Goal: Task Accomplishment & Management: Complete application form

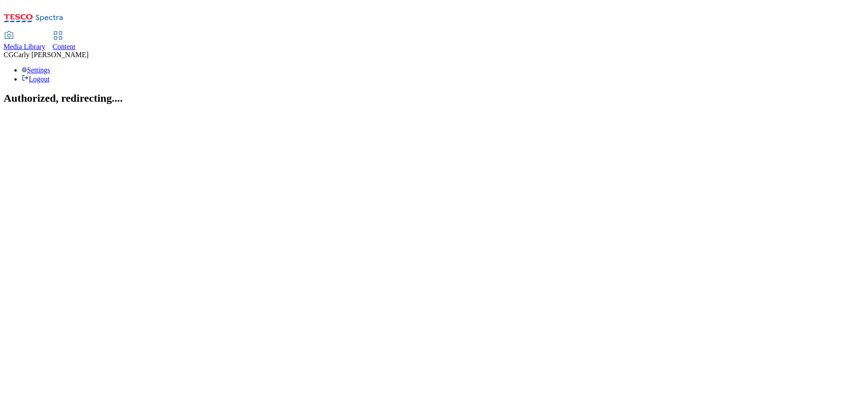
click at [76, 43] on span "Content" at bounding box center [64, 47] width 23 height 8
select select "ghs-[GEOGRAPHIC_DATA]"
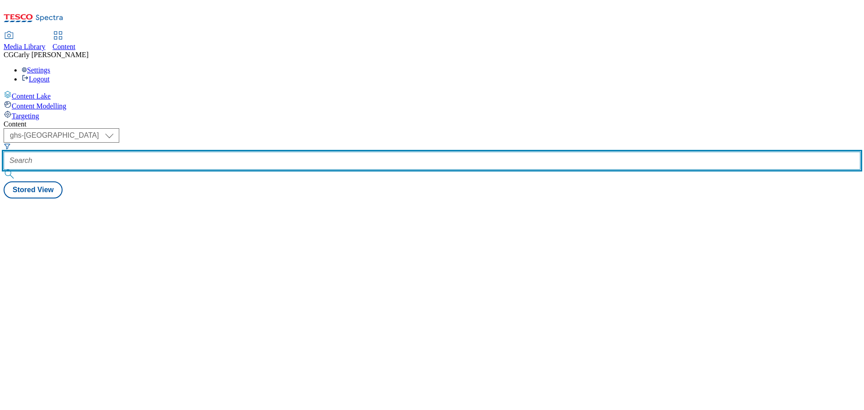
click at [209, 152] on input "text" at bounding box center [432, 161] width 857 height 18
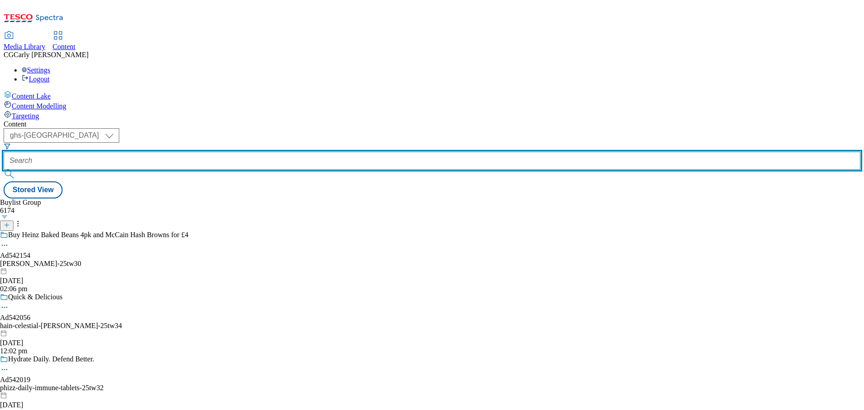
paste input "asahiperoni-video-trial"
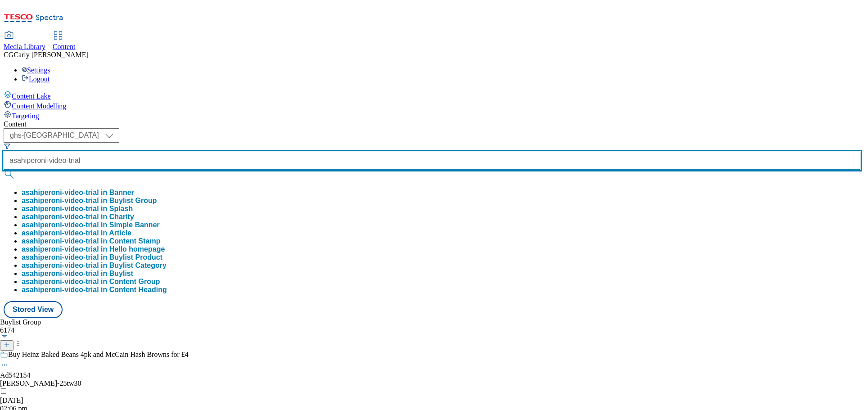
type input "asahiperoni-video-trial"
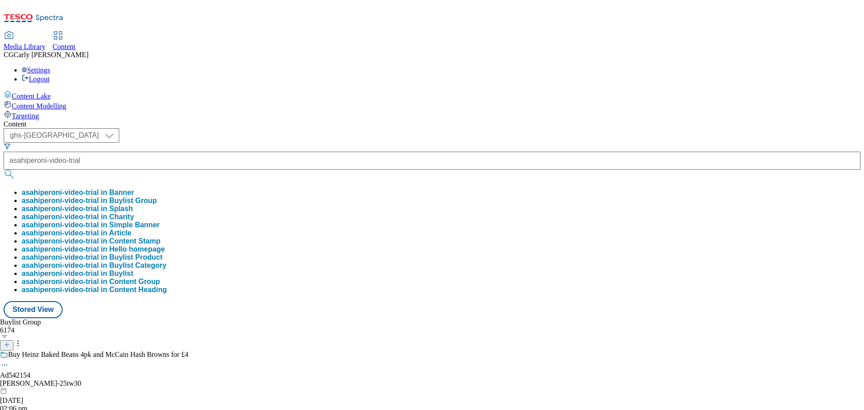
click at [157, 197] on button "asahiperoni-video-trial in Buylist Group" at bounding box center [89, 201] width 135 height 8
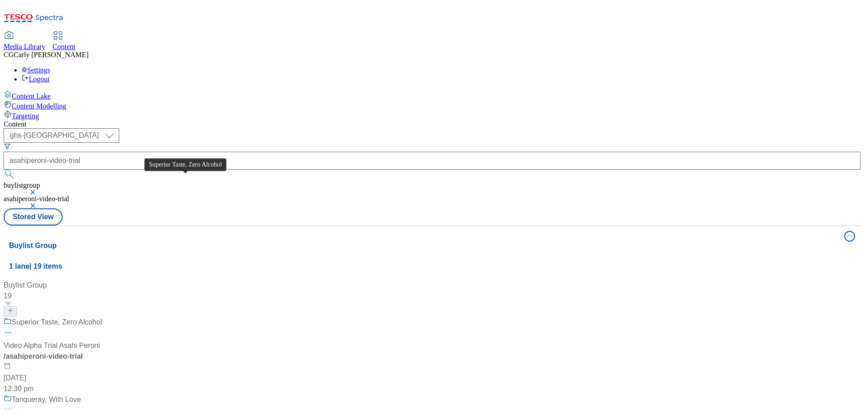
click at [102, 317] on div "Superior Taste, Zero Alcohol" at bounding box center [57, 322] width 90 height 11
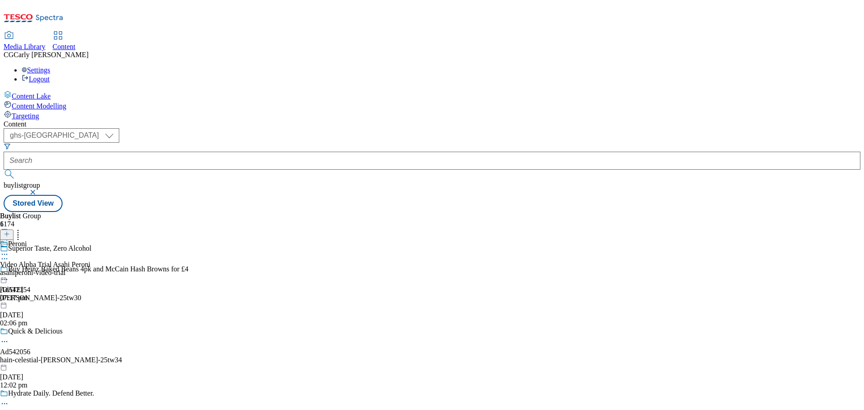
click at [9, 254] on icon at bounding box center [4, 258] width 9 height 9
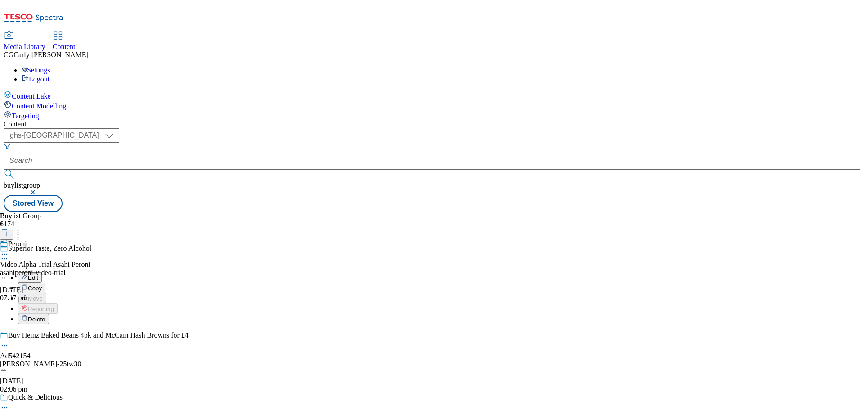
click at [42, 272] on button "Edit" at bounding box center [30, 277] width 24 height 10
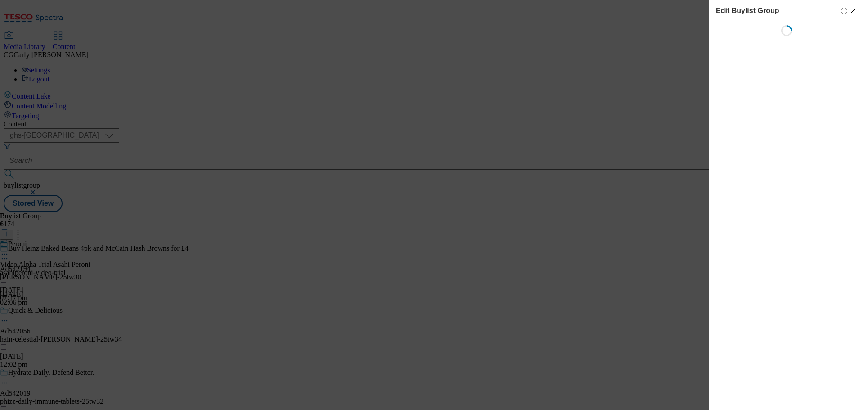
select select "default"
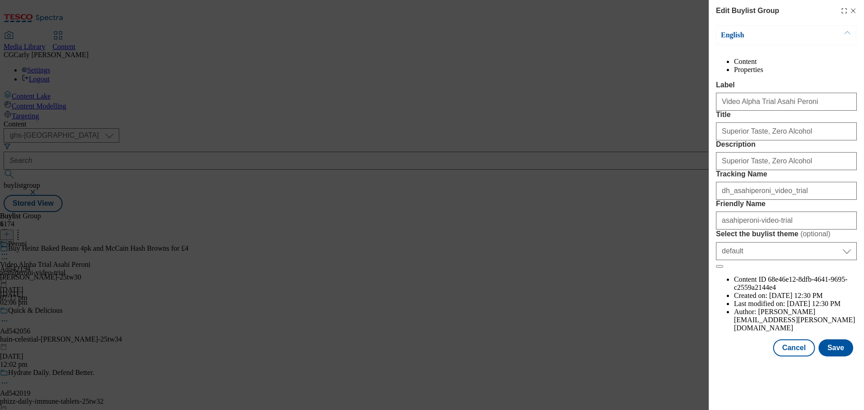
click at [853, 12] on icon "Modal" at bounding box center [853, 10] width 7 height 7
select select "default"
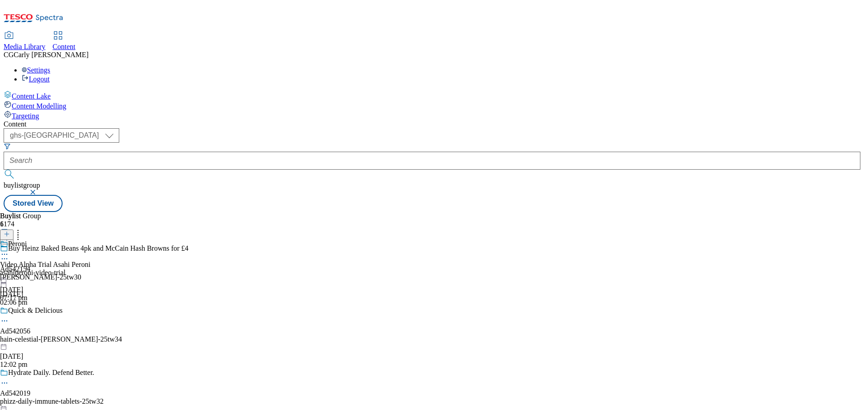
click at [9, 250] on icon at bounding box center [4, 254] width 9 height 9
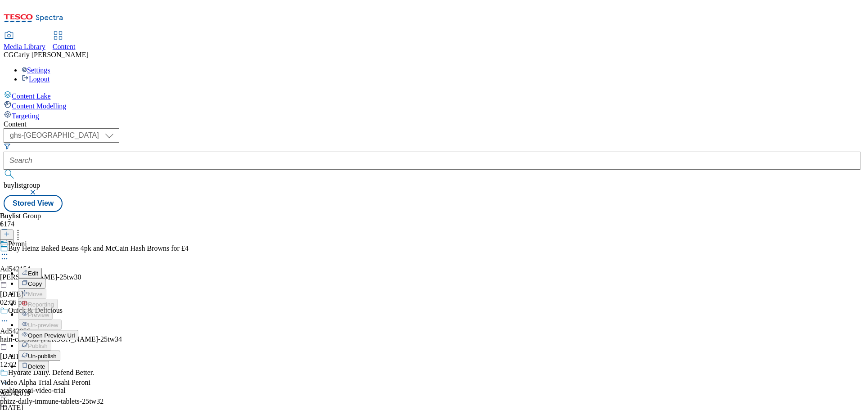
click at [42, 268] on button "Edit" at bounding box center [30, 273] width 24 height 10
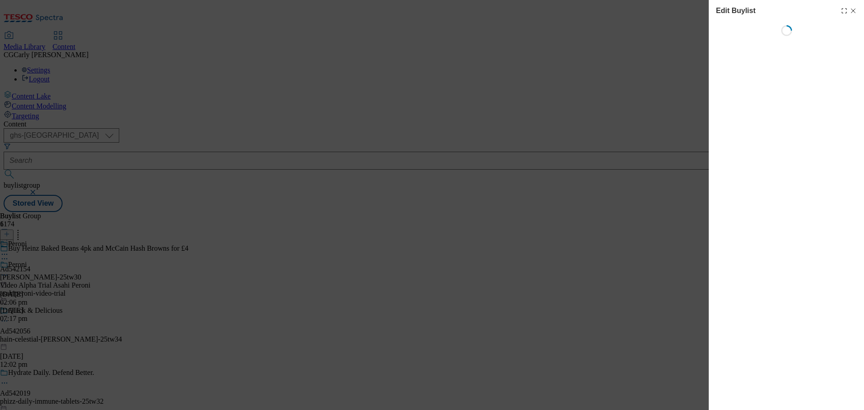
select select "tactical"
select select "supplier funded long term >4 weeks"
select select "dunnhumby"
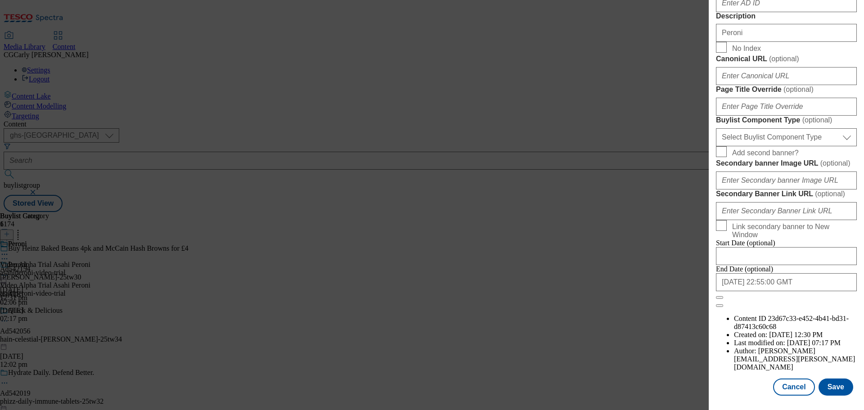
scroll to position [737, 0]
click at [723, 299] on button "Close" at bounding box center [719, 297] width 7 height 3
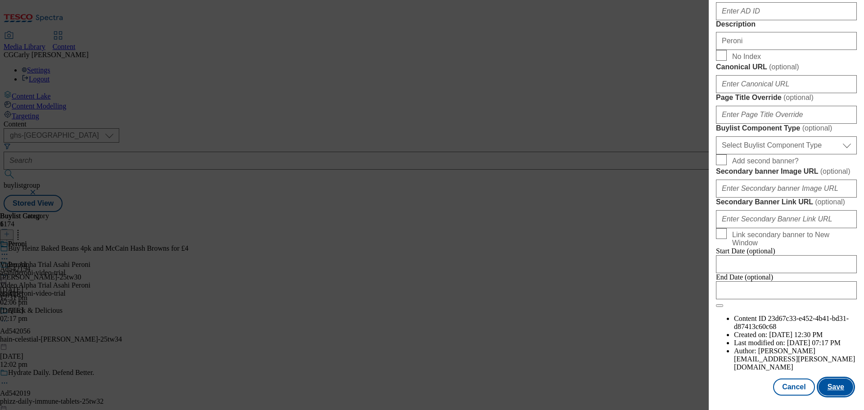
click at [828, 387] on button "Save" at bounding box center [836, 387] width 35 height 17
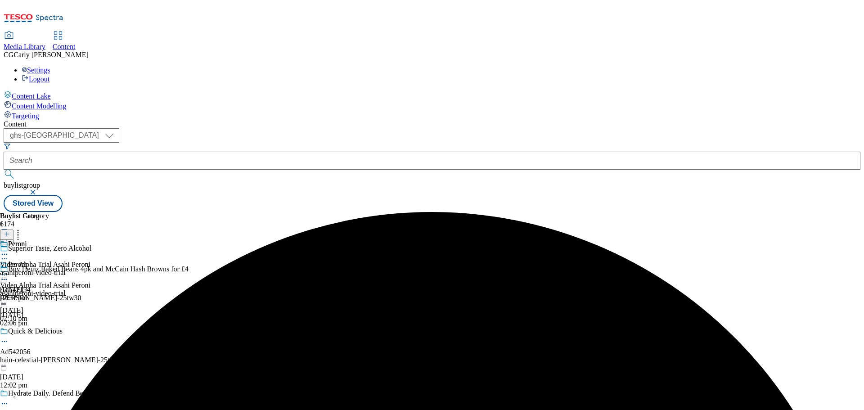
click at [9, 271] on icon at bounding box center [4, 275] width 9 height 9
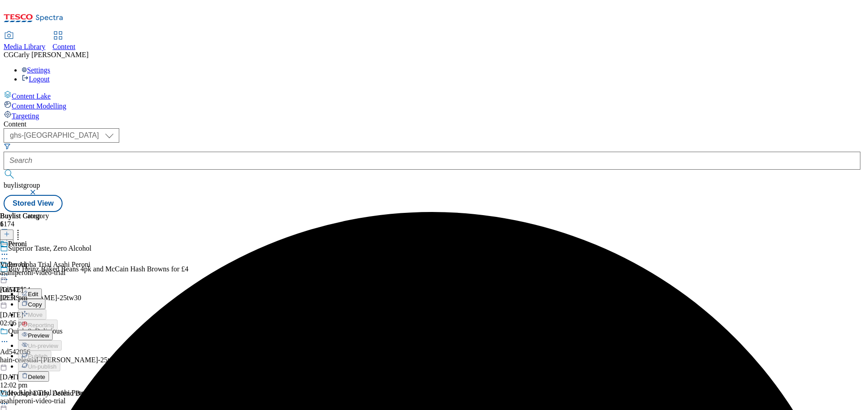
click at [49, 332] on span "Preview" at bounding box center [38, 335] width 21 height 7
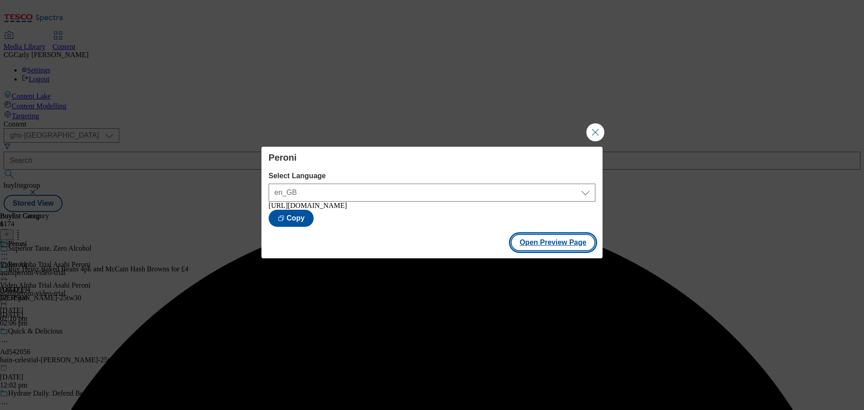
click at [553, 246] on button "Open Preview Page" at bounding box center [553, 242] width 85 height 17
click at [598, 128] on button "Close Modal" at bounding box center [596, 132] width 18 height 18
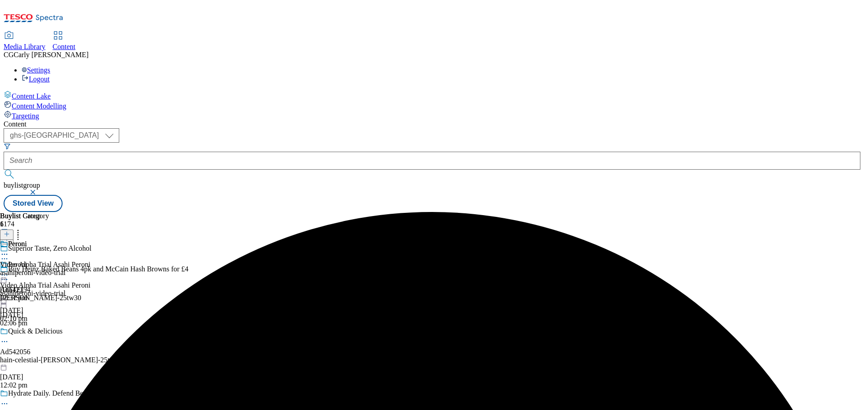
click at [9, 271] on icon at bounding box center [4, 275] width 9 height 9
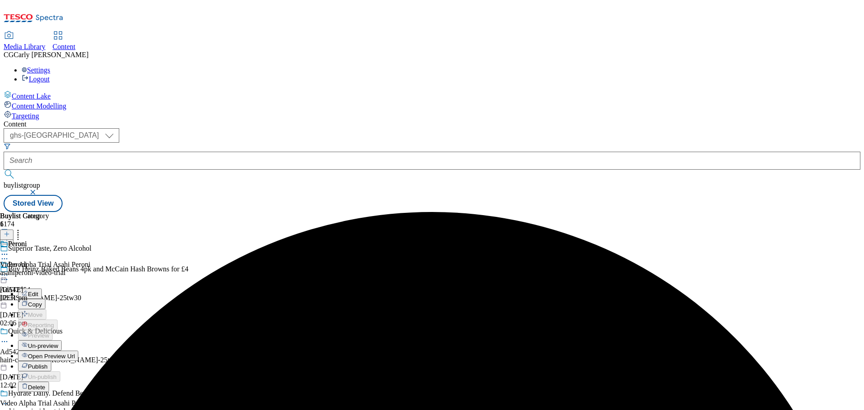
click at [48, 363] on span "Publish" at bounding box center [38, 366] width 20 height 7
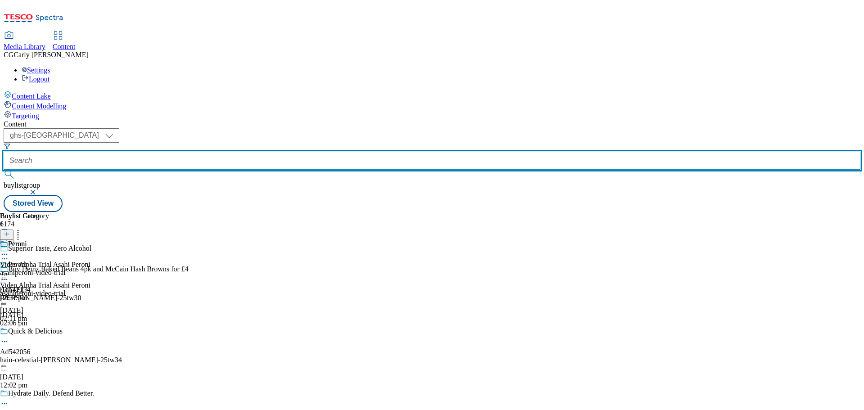
click at [220, 152] on input "text" at bounding box center [432, 161] width 857 height 18
paste input "heinekencruz-video-trial"
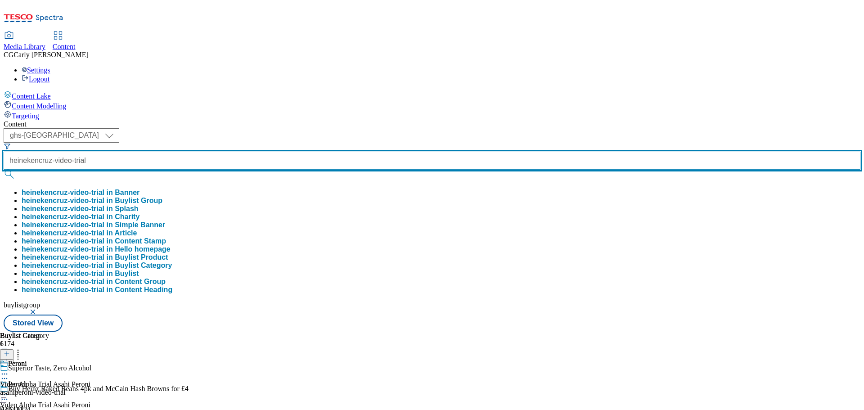
type input "heinekencruz-video-trial"
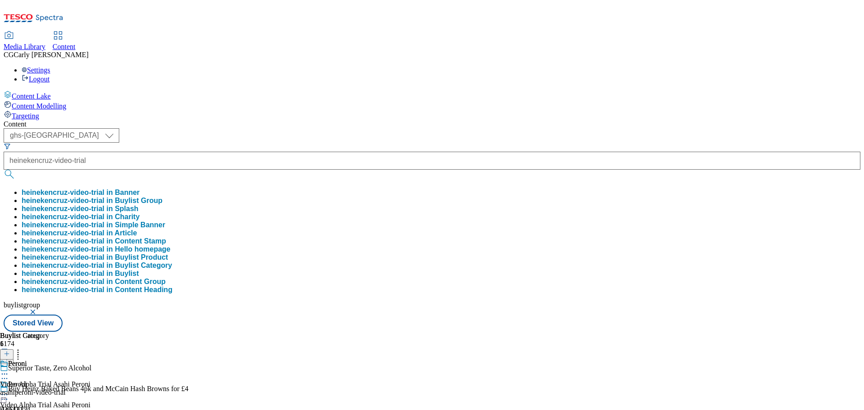
click at [162, 197] on button "heinekencruz-video-trial in Buylist Group" at bounding box center [92, 201] width 141 height 8
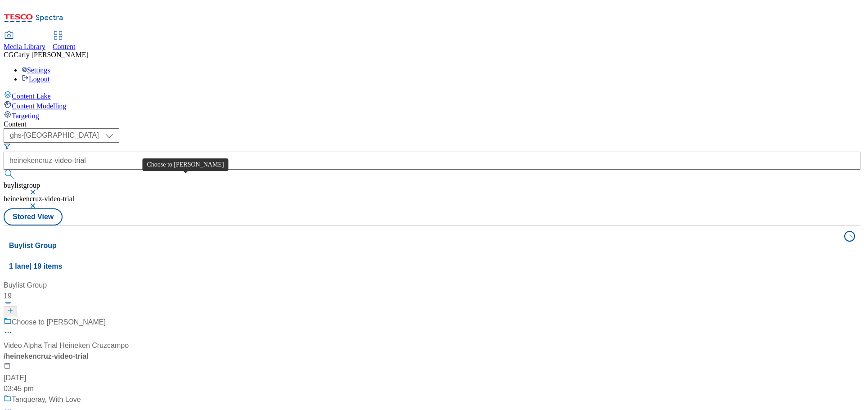
click at [106, 317] on div "Choose to Cruz" at bounding box center [59, 322] width 94 height 11
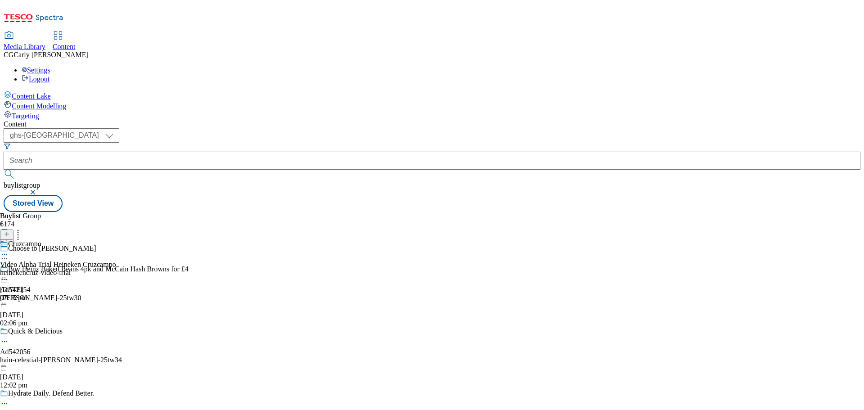
click at [9, 250] on icon at bounding box center [4, 254] width 9 height 9
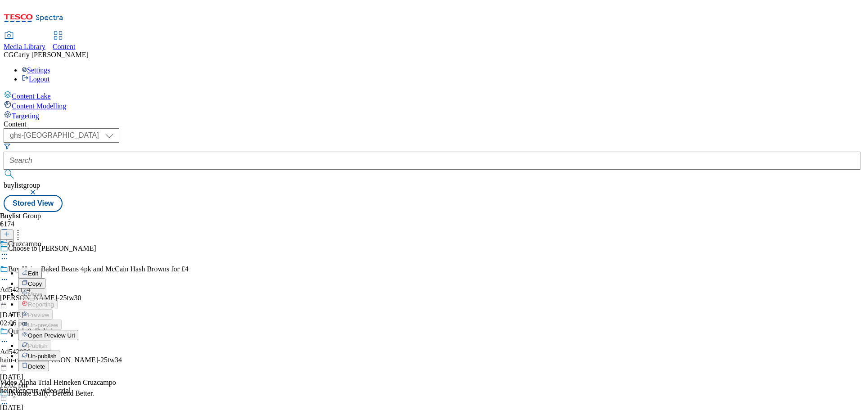
click at [42, 268] on button "Edit" at bounding box center [30, 273] width 24 height 10
select select "tactical"
select select "supplier funded long term >4 weeks"
select select "dunnhumby"
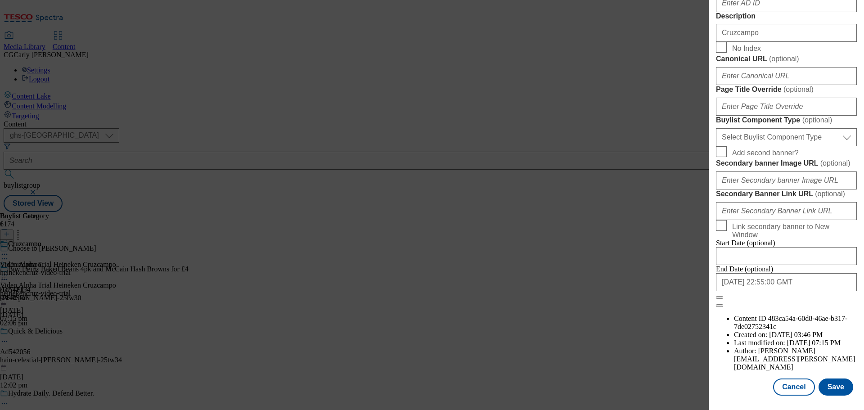
scroll to position [737, 0]
click at [723, 299] on button "Close" at bounding box center [719, 297] width 7 height 3
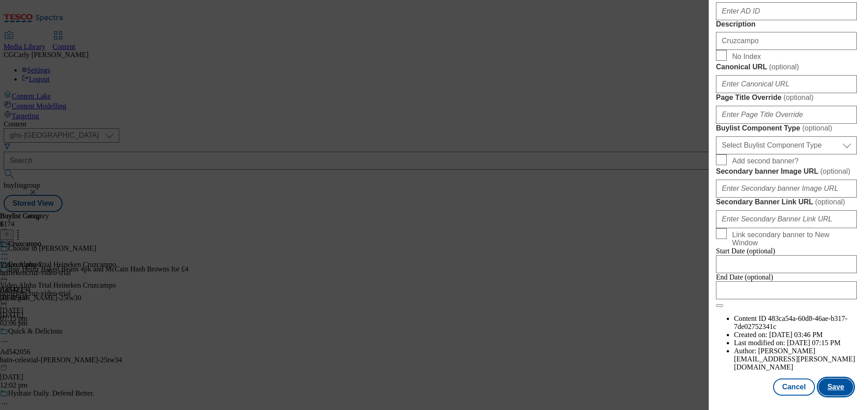
click at [835, 384] on button "Save" at bounding box center [836, 387] width 35 height 17
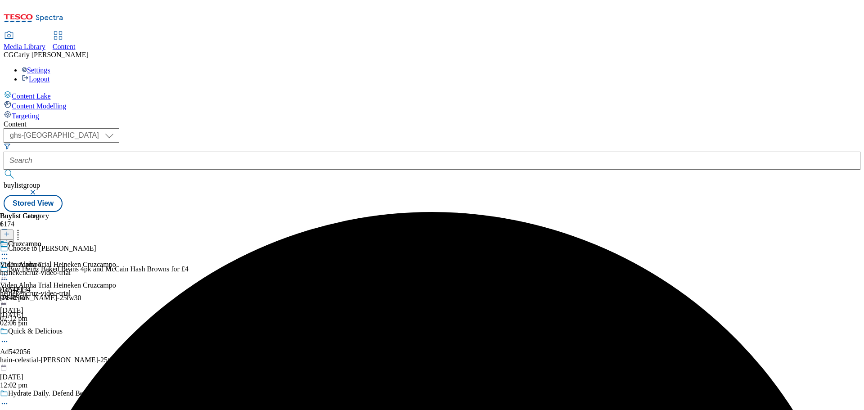
click at [9, 271] on icon at bounding box center [4, 275] width 9 height 9
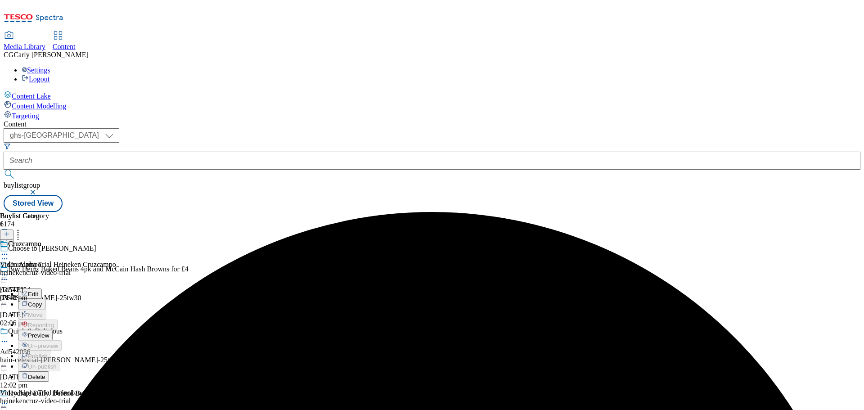
click at [49, 332] on span "Preview" at bounding box center [38, 335] width 21 height 7
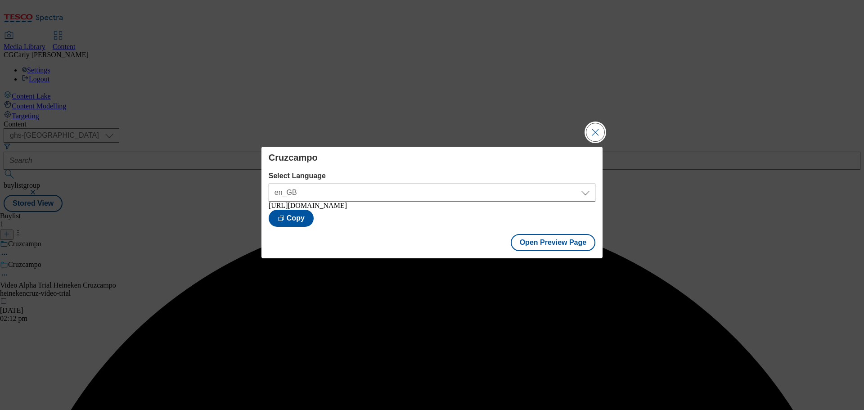
click at [594, 131] on button "Close Modal" at bounding box center [596, 132] width 18 height 18
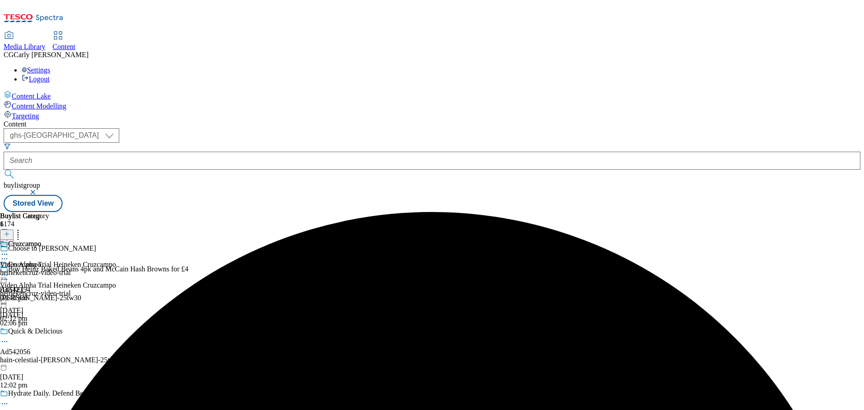
click at [9, 271] on icon at bounding box center [4, 275] width 9 height 9
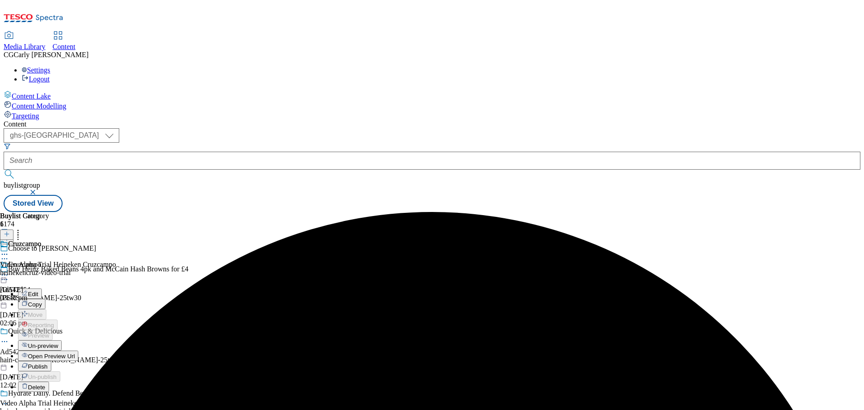
click at [48, 363] on span "Publish" at bounding box center [38, 366] width 20 height 7
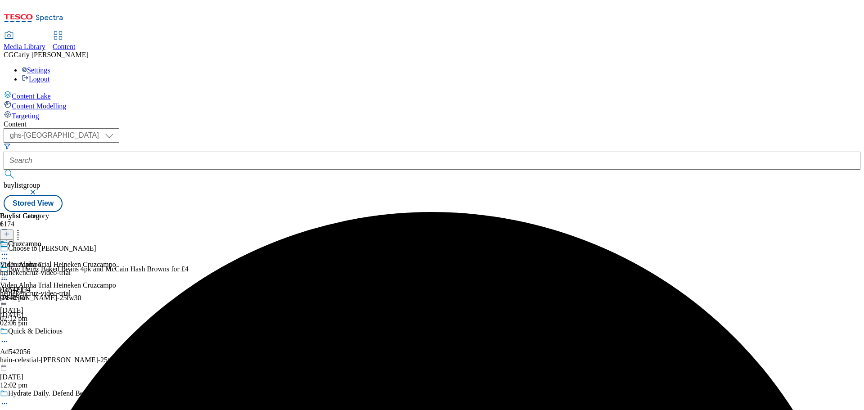
click at [9, 271] on icon at bounding box center [4, 275] width 9 height 9
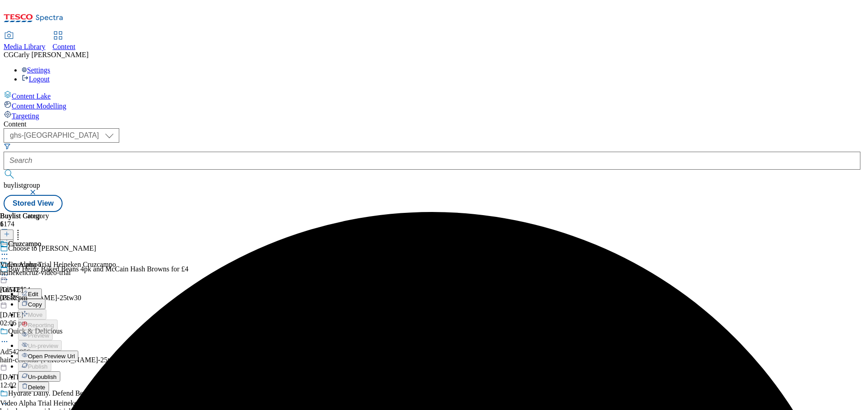
click at [38, 291] on span "Edit" at bounding box center [33, 294] width 10 height 7
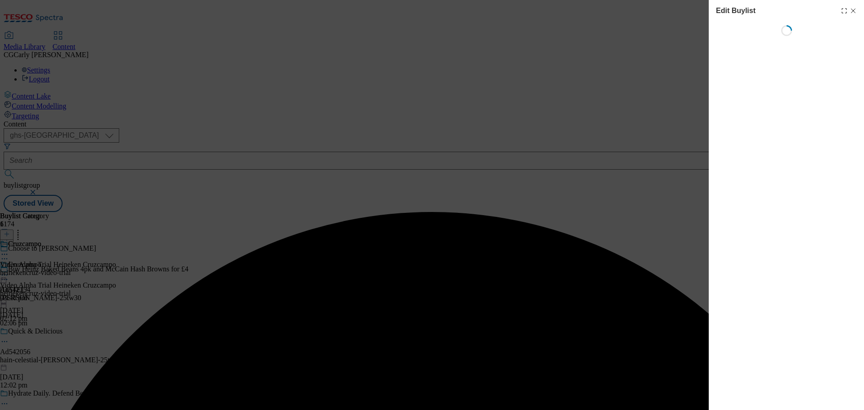
select select "tactical"
select select "supplier funded long term >4 weeks"
select select "dunnhumby"
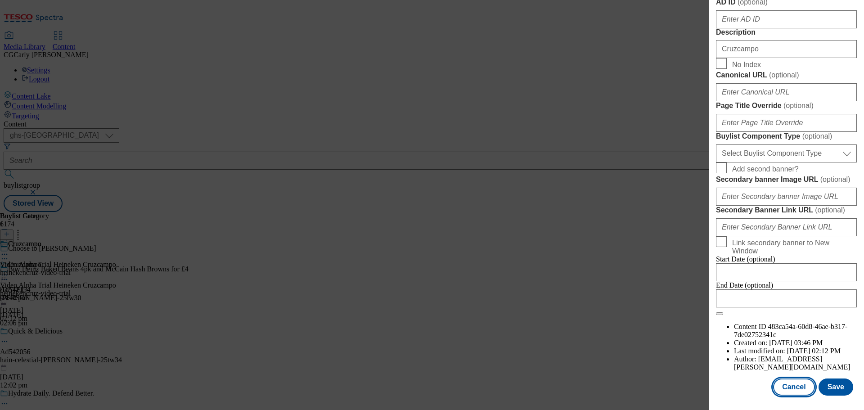
click at [791, 390] on button "Cancel" at bounding box center [793, 387] width 41 height 17
select select "tactical"
select select "supplier funded long term >4 weeks"
select select "dunnhumby"
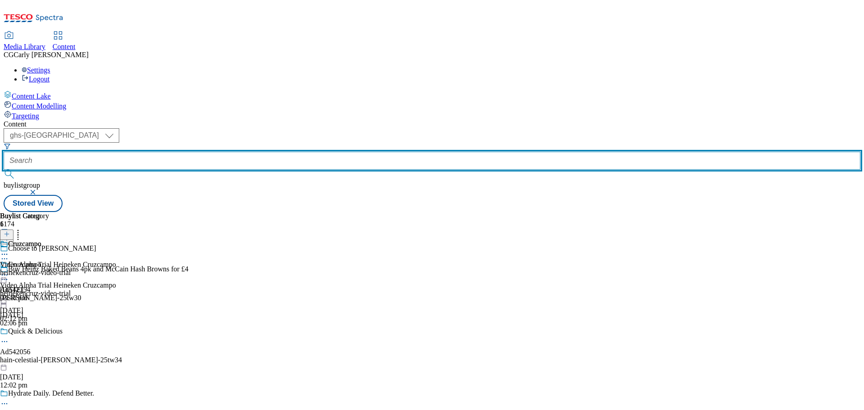
click at [229, 152] on input "text" at bounding box center [432, 161] width 857 height 18
paste input "mars-video-trial"
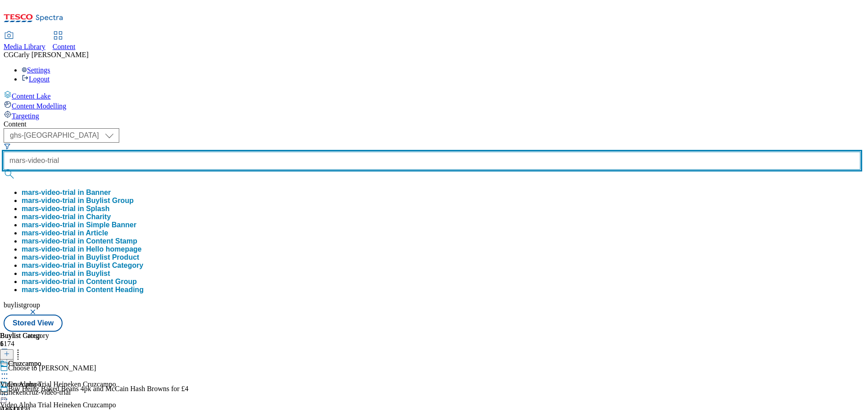
type input "mars-video-trial"
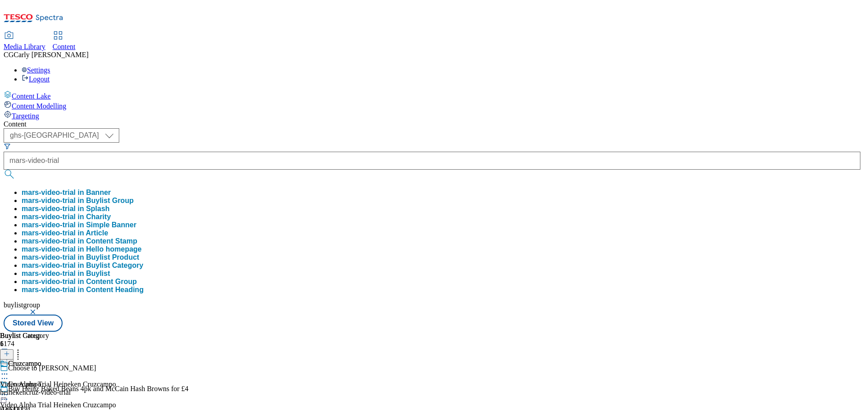
click at [134, 197] on button "mars-video-trial in Buylist Group" at bounding box center [78, 201] width 112 height 8
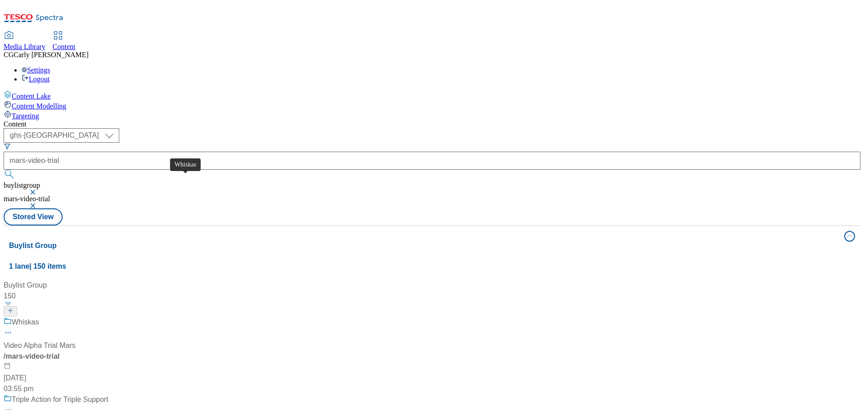
click at [39, 317] on div "Whiskas" at bounding box center [25, 322] width 27 height 11
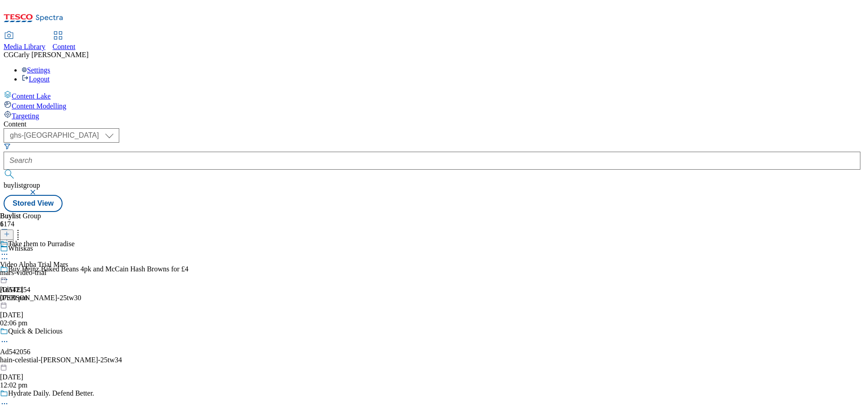
click at [9, 250] on icon at bounding box center [4, 254] width 9 height 9
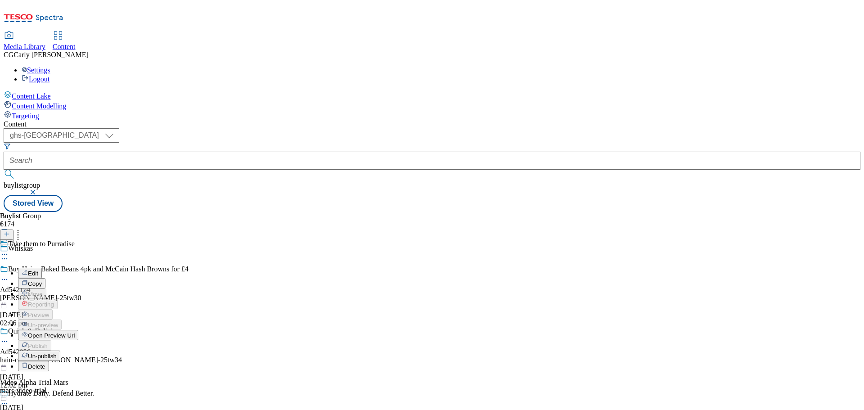
click at [42, 268] on button "Edit" at bounding box center [30, 273] width 24 height 10
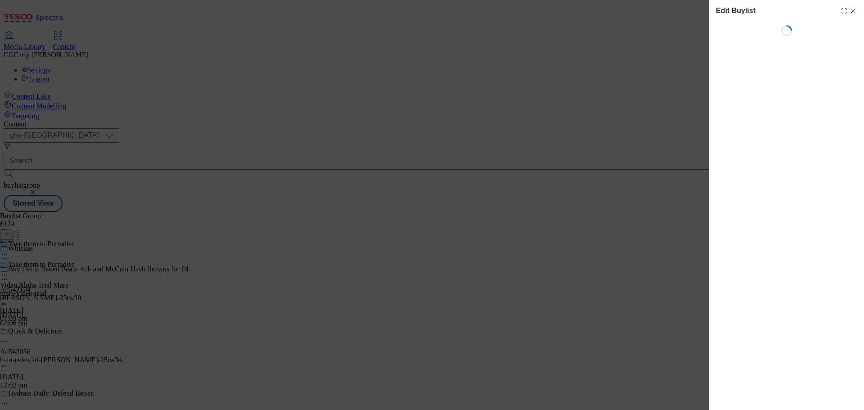
select select "tactical"
select select "supplier funded long term >4 weeks"
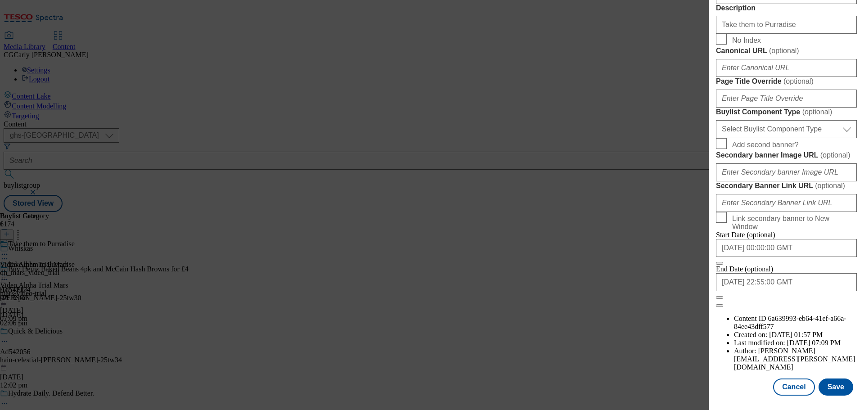
scroll to position [737, 0]
click at [723, 299] on button "Close" at bounding box center [719, 297] width 7 height 3
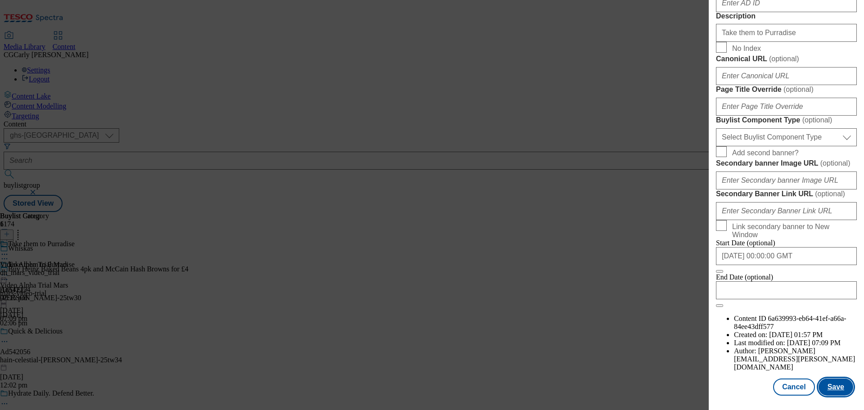
click at [830, 385] on button "Save" at bounding box center [836, 387] width 35 height 17
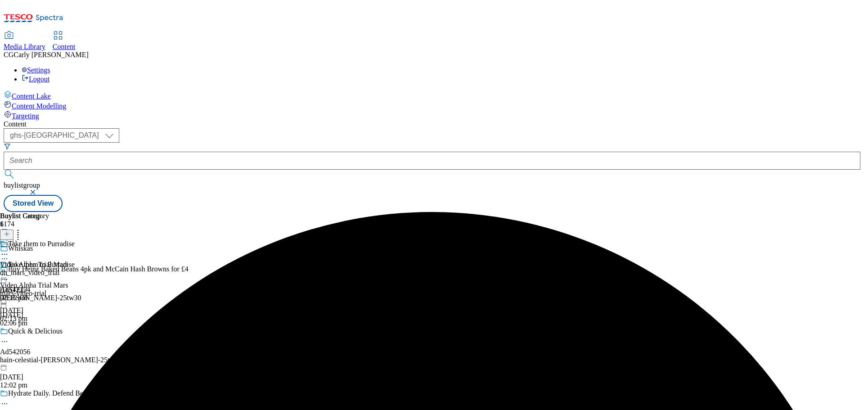
click at [9, 271] on icon at bounding box center [4, 275] width 9 height 9
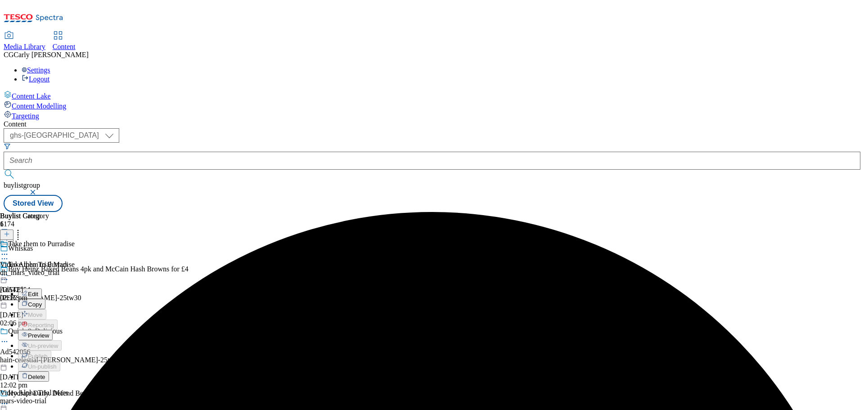
click at [49, 332] on span "Preview" at bounding box center [38, 335] width 21 height 7
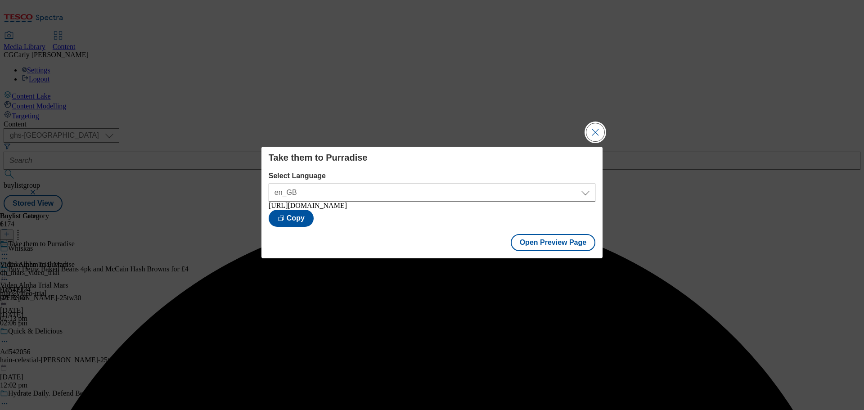
click at [595, 127] on button "Close Modal" at bounding box center [596, 132] width 18 height 18
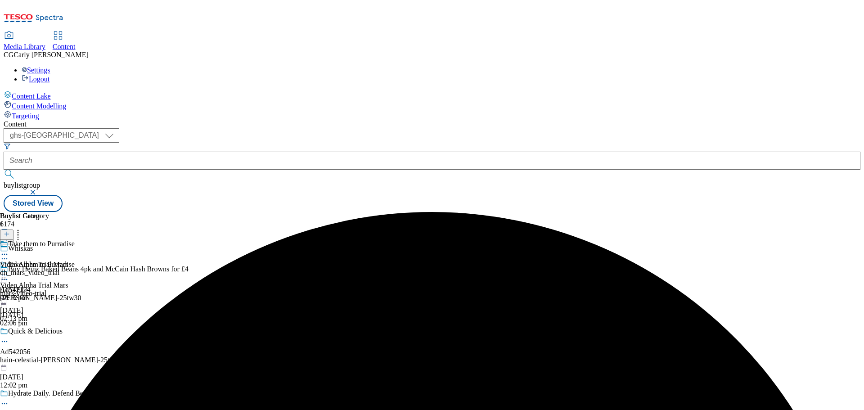
click at [9, 271] on icon at bounding box center [4, 275] width 9 height 9
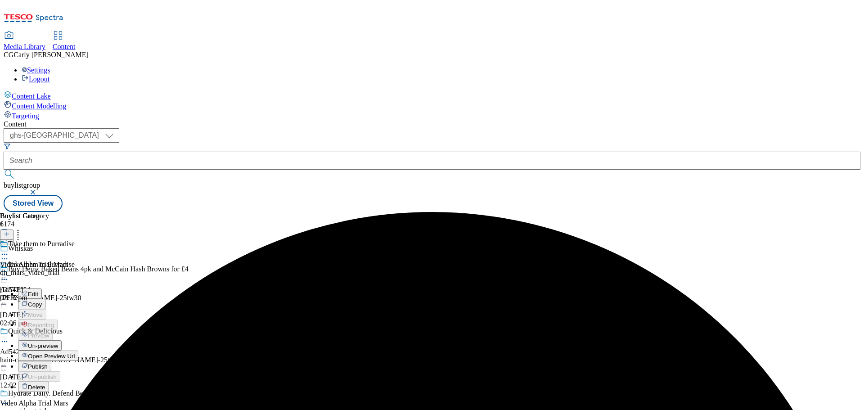
click at [48, 363] on span "Publish" at bounding box center [38, 366] width 20 height 7
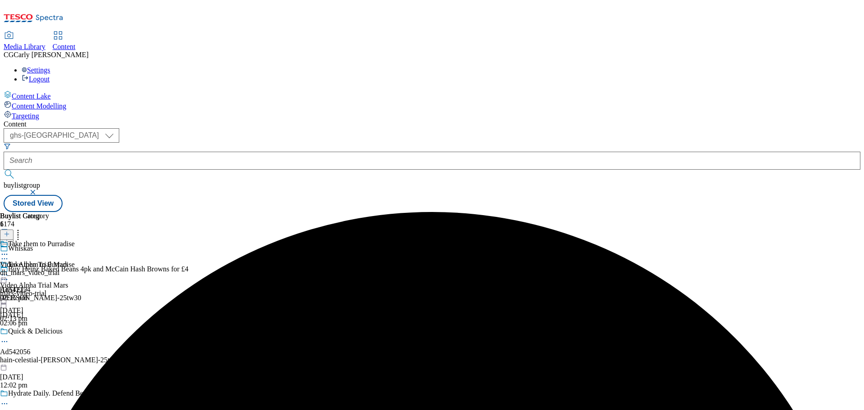
click at [9, 271] on icon at bounding box center [4, 275] width 9 height 9
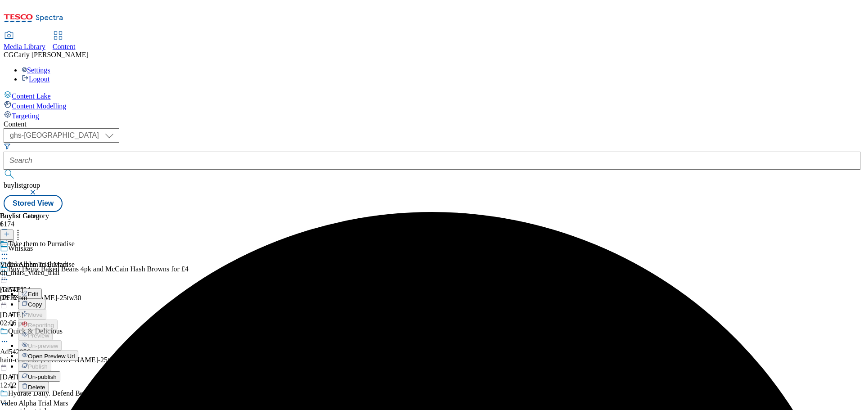
click at [42, 289] on button "Edit" at bounding box center [30, 294] width 24 height 10
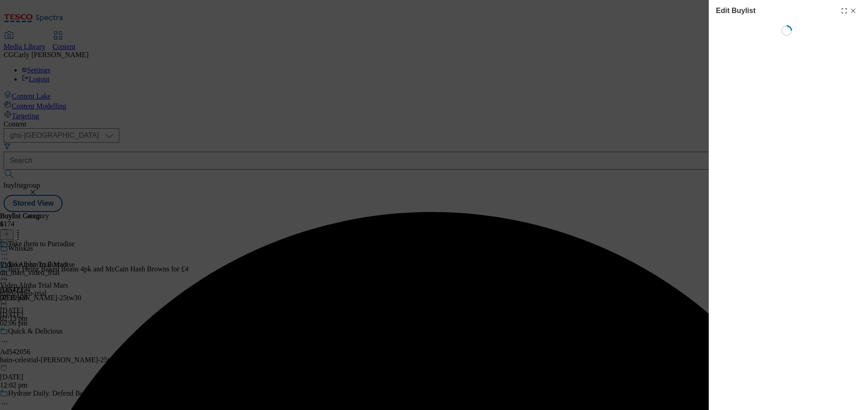
select select "tactical"
select select "supplier funded long term >4 weeks"
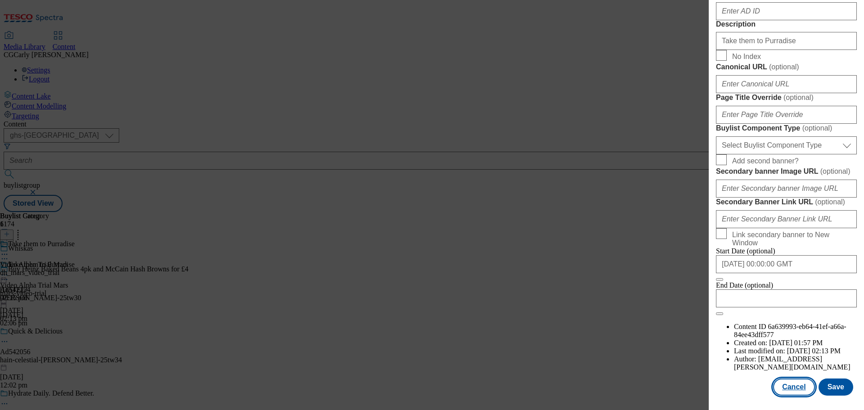
click at [791, 388] on button "Cancel" at bounding box center [793, 387] width 41 height 17
select select "tactical"
select select "supplier funded long term >4 weeks"
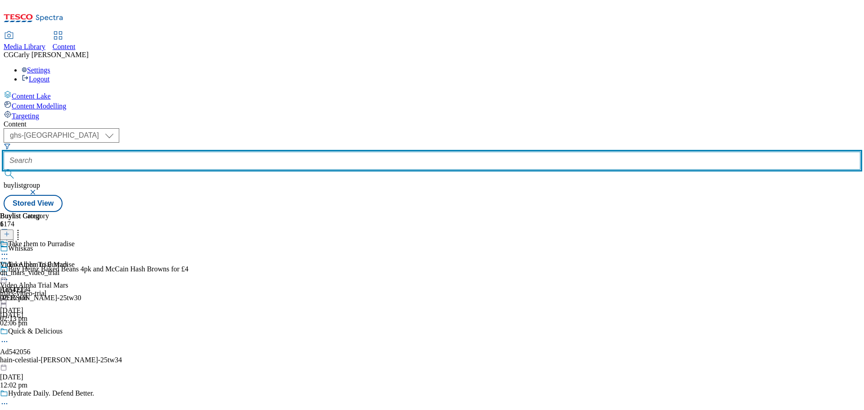
click at [211, 152] on input "text" at bounding box center [432, 161] width 857 height 18
paste input "loreal-video-trial"
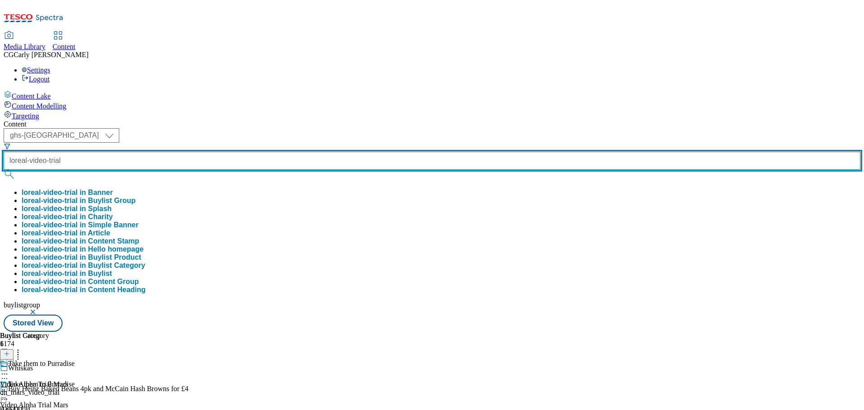
type input "loreal-video-trial"
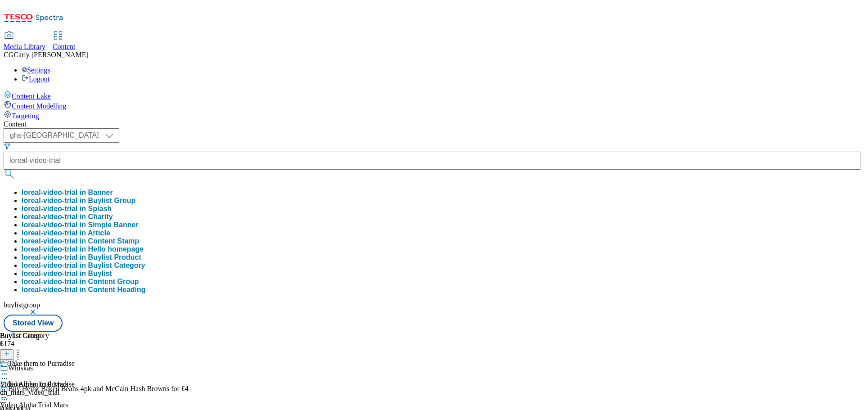
click at [135, 197] on button "loreal-video-trial in Buylist Group" at bounding box center [79, 201] width 114 height 8
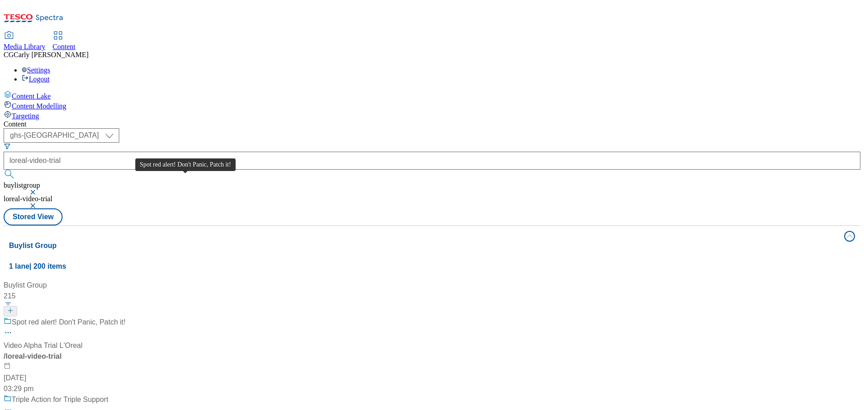
click at [126, 317] on div "Spot red alert! Don't Panic, Patch it!" at bounding box center [69, 322] width 114 height 11
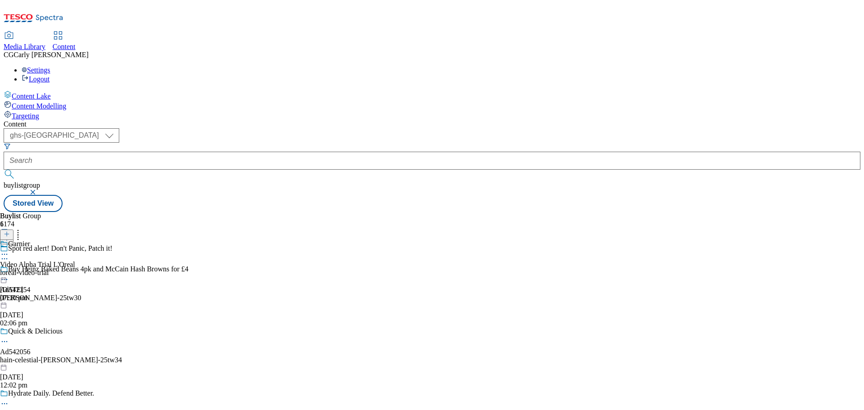
click at [8, 254] on circle at bounding box center [6, 254] width 1 height 1
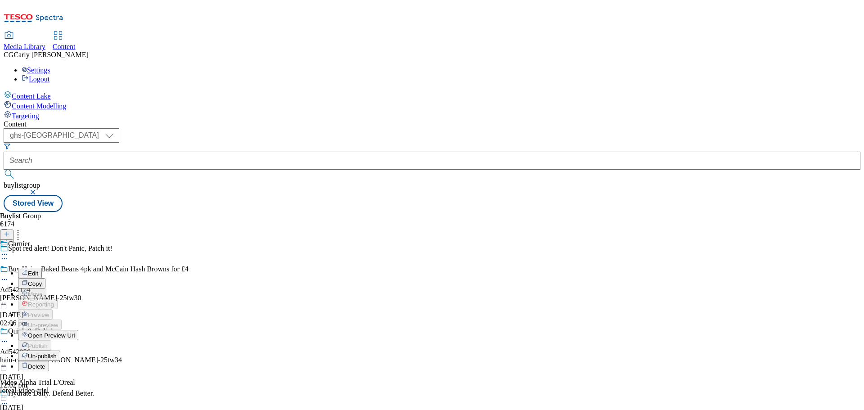
click at [38, 270] on span "Edit" at bounding box center [33, 273] width 10 height 7
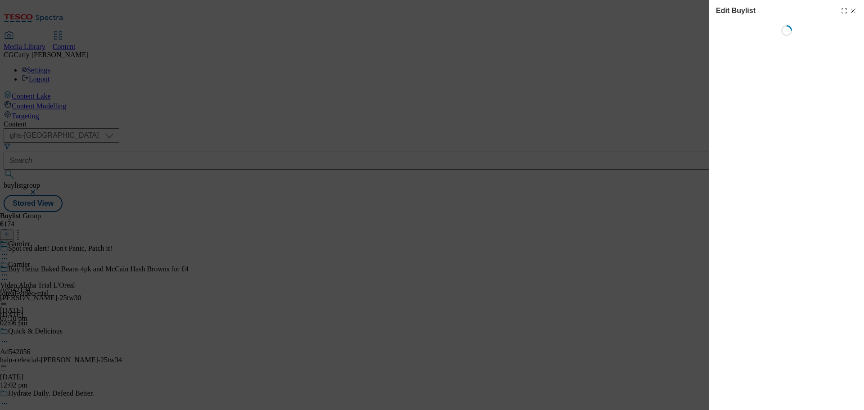
select select "tactical"
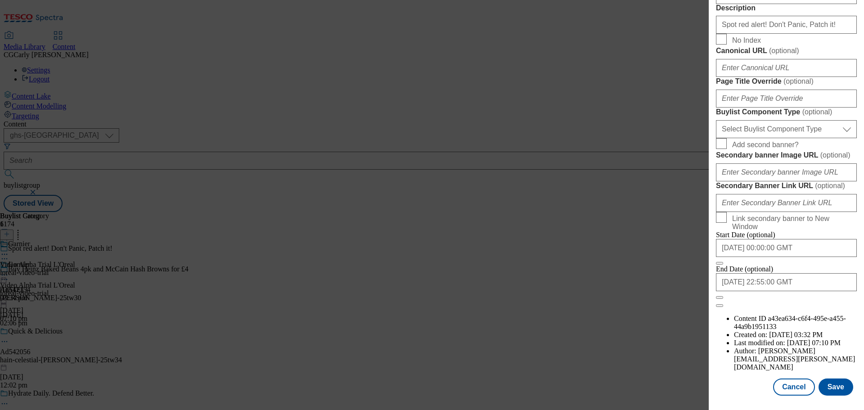
scroll to position [737, 0]
click at [723, 299] on button "Close" at bounding box center [719, 297] width 7 height 3
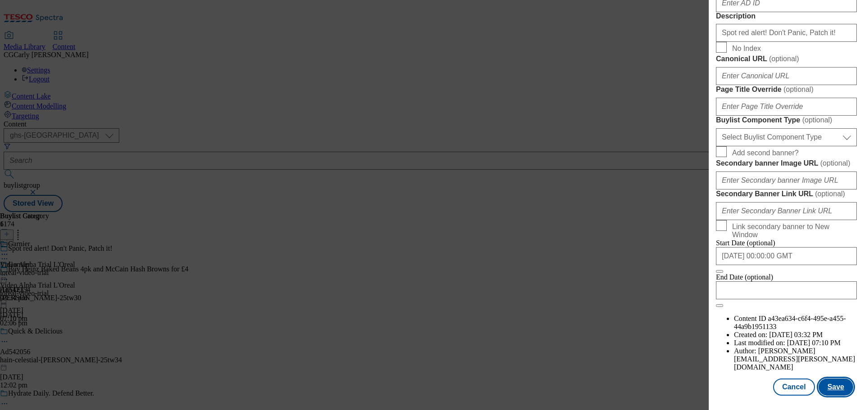
click at [826, 383] on button "Save" at bounding box center [836, 387] width 35 height 17
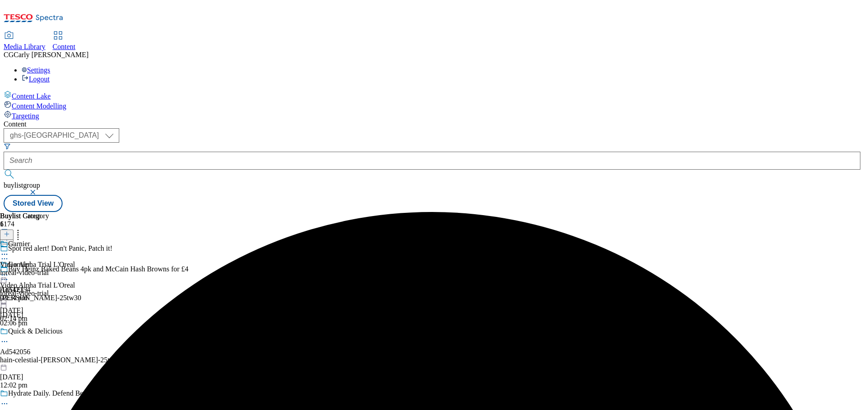
click at [9, 271] on icon at bounding box center [4, 275] width 9 height 9
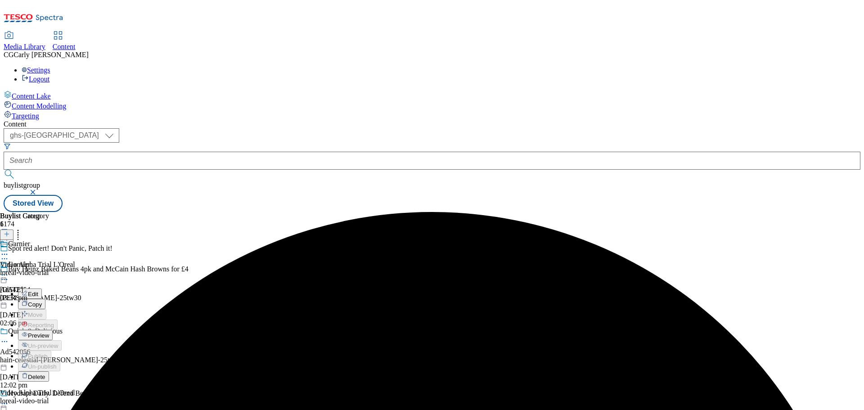
click at [49, 332] on span "Preview" at bounding box center [38, 335] width 21 height 7
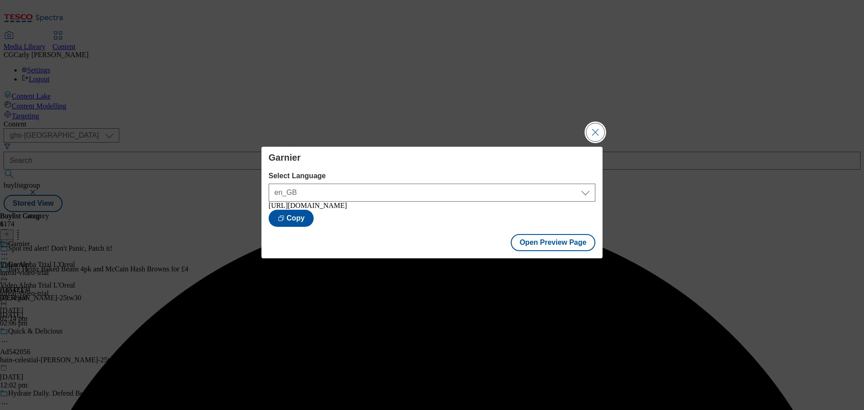
drag, startPoint x: 596, startPoint y: 126, endPoint x: 438, endPoint y: 186, distance: 169.6
click at [596, 126] on button "Close Modal" at bounding box center [596, 132] width 18 height 18
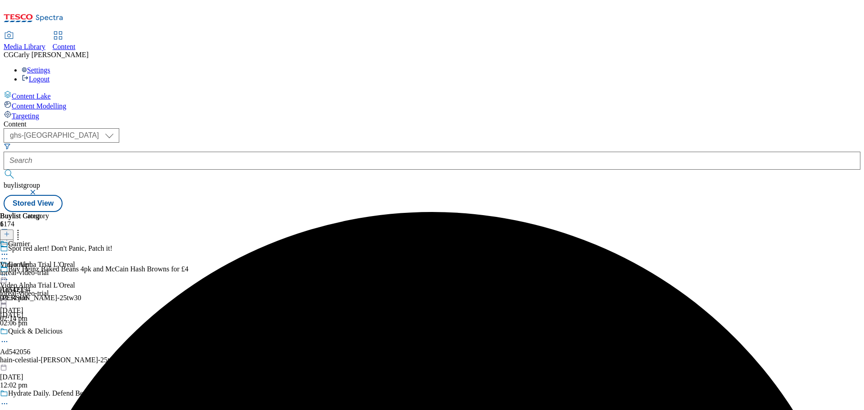
click at [9, 271] on icon at bounding box center [4, 275] width 9 height 9
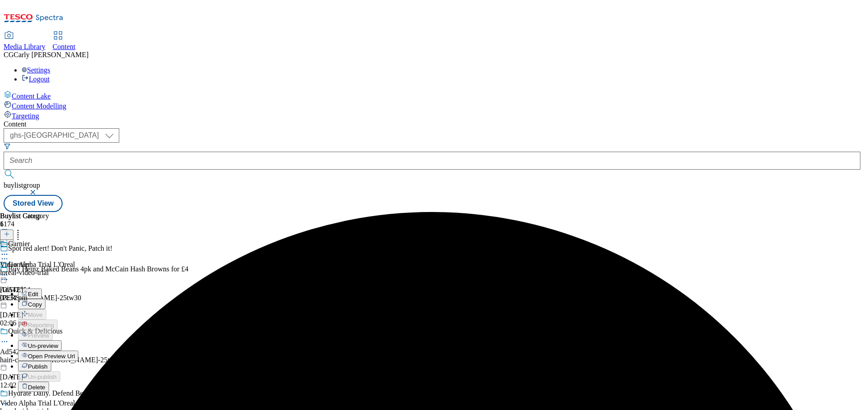
click at [48, 363] on span "Publish" at bounding box center [38, 366] width 20 height 7
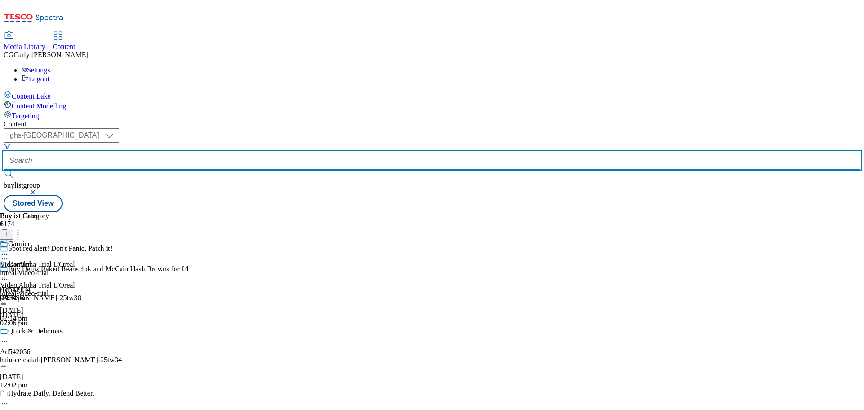
click at [205, 152] on input "text" at bounding box center [432, 161] width 857 height 18
paste input "jde_video_trial"
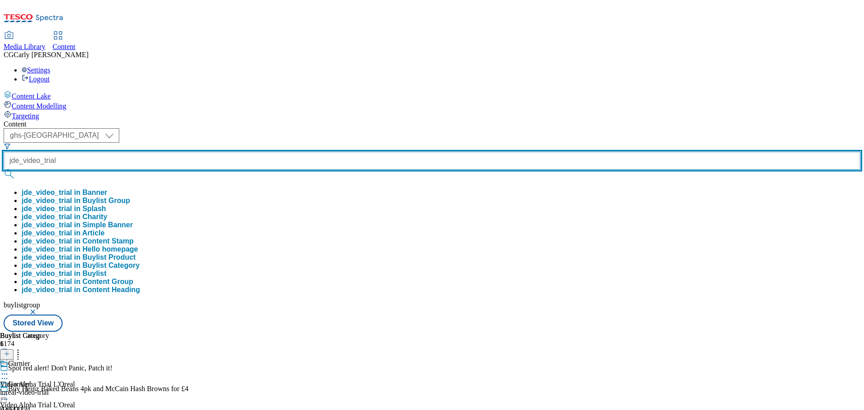
type input "jde_video_trial"
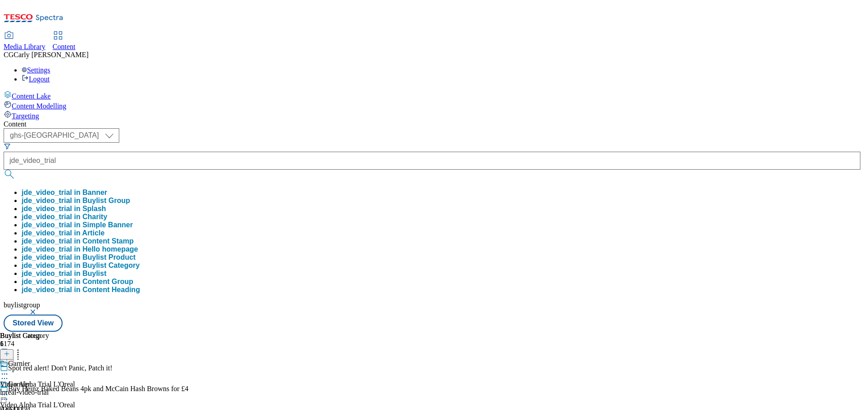
click at [130, 197] on button "jde_video_trial in Buylist Group" at bounding box center [76, 201] width 108 height 8
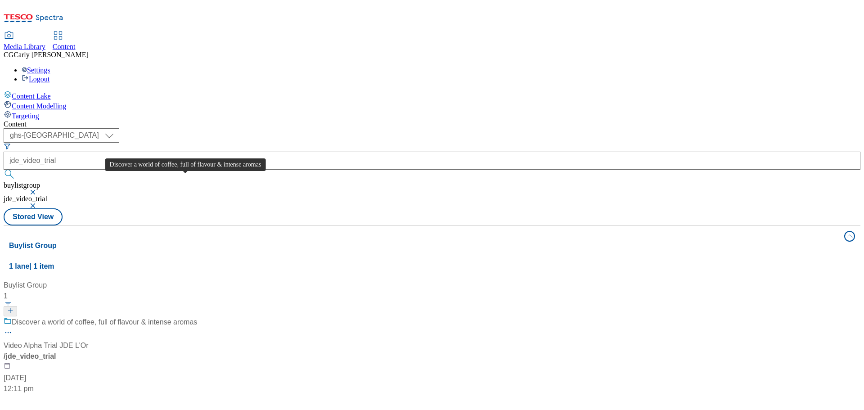
click at [197, 317] on div "Discover a world of coffee, full of flavour & intense aromas" at bounding box center [104, 322] width 185 height 11
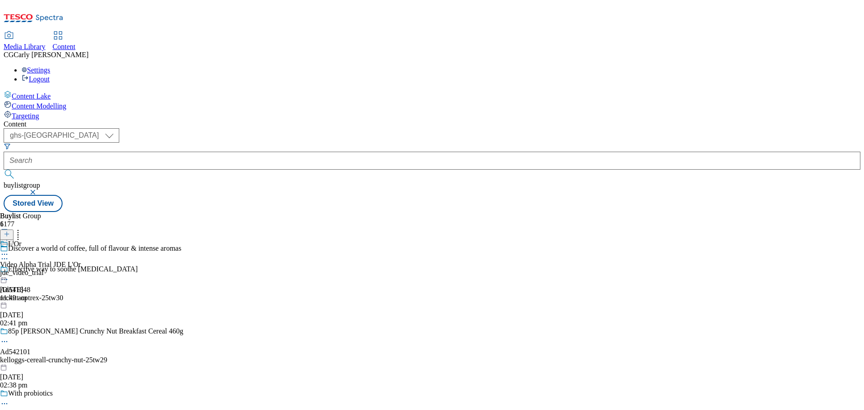
click at [9, 250] on icon at bounding box center [4, 254] width 9 height 9
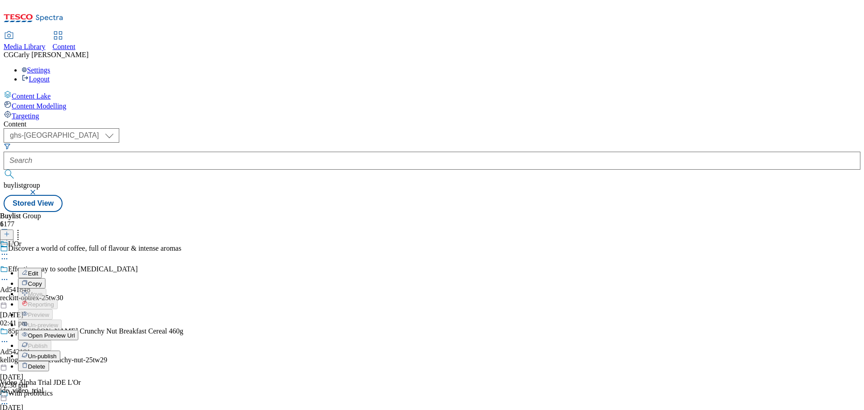
click at [38, 270] on span "Edit" at bounding box center [33, 273] width 10 height 7
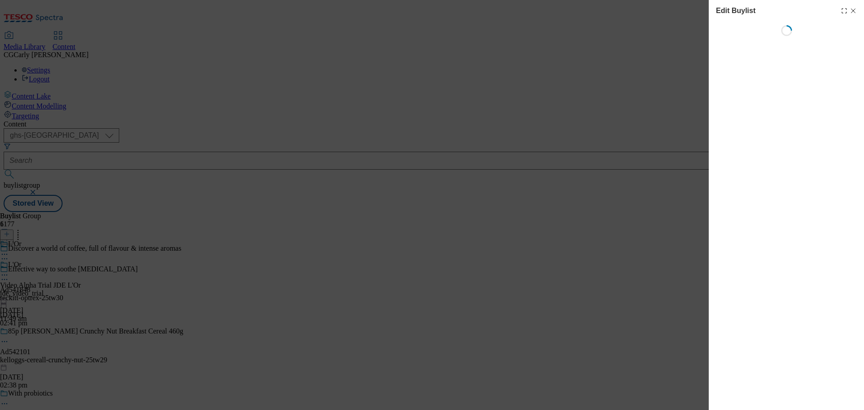
select select "tactical"
select select "supplier funded long term >4 weeks"
select select "dunnhumby"
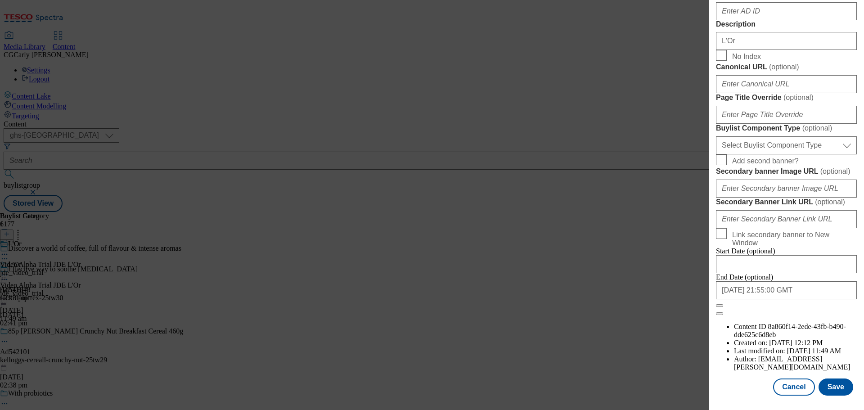
scroll to position [737, 0]
click at [723, 307] on button "Close" at bounding box center [719, 305] width 7 height 3
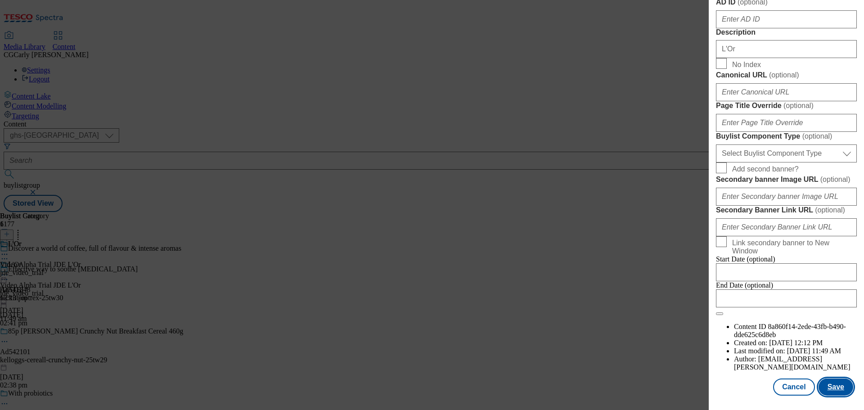
click at [823, 387] on button "Save" at bounding box center [836, 387] width 35 height 17
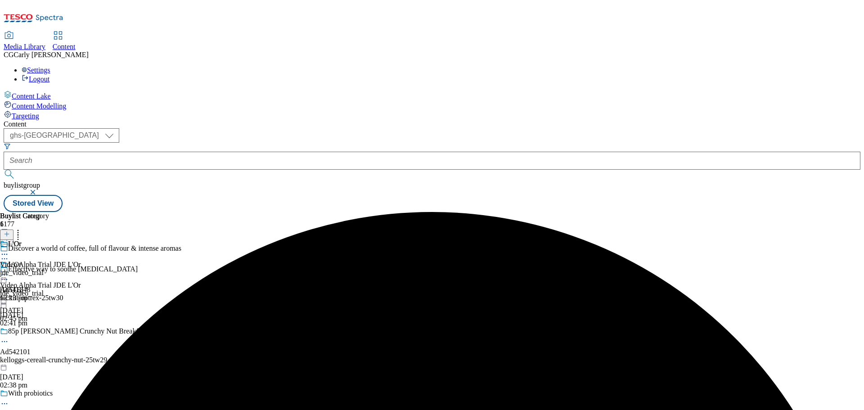
click at [9, 271] on icon at bounding box center [4, 275] width 9 height 9
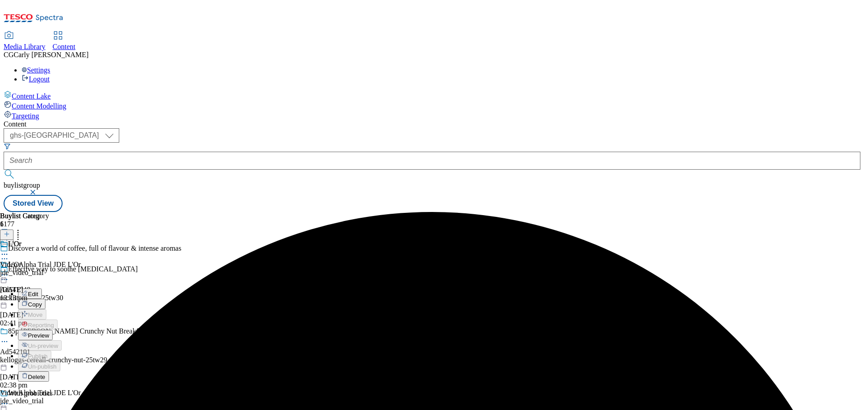
click at [49, 332] on span "Preview" at bounding box center [38, 335] width 21 height 7
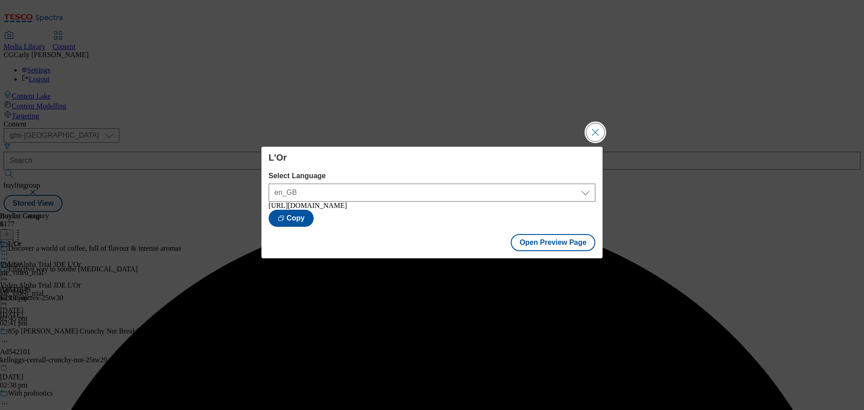
click at [596, 129] on button "Close Modal" at bounding box center [596, 132] width 18 height 18
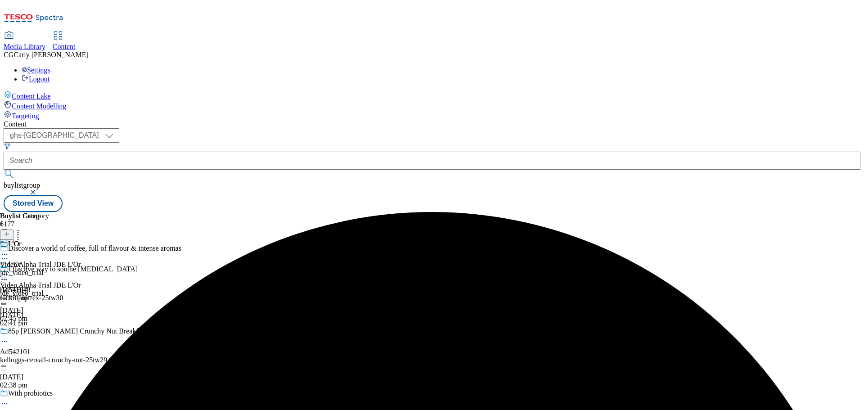
click at [9, 271] on icon at bounding box center [4, 275] width 9 height 9
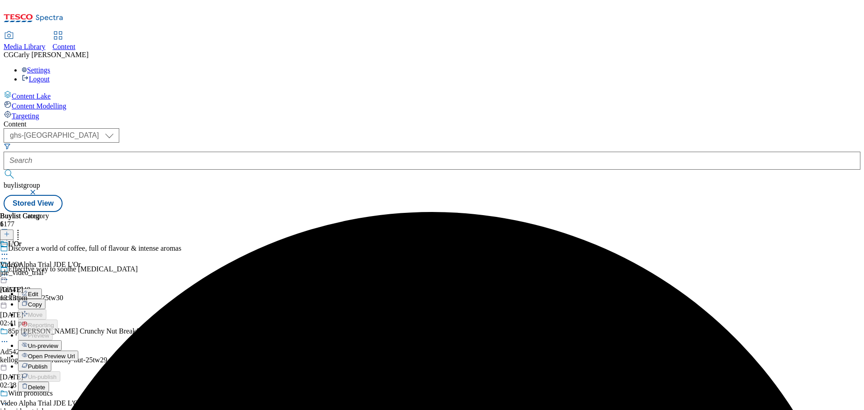
click at [48, 363] on span "Publish" at bounding box center [38, 366] width 20 height 7
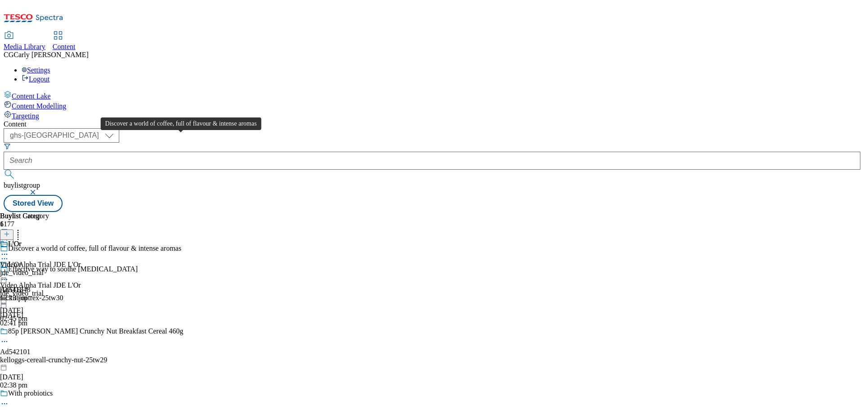
click at [181, 244] on div "Discover a world of coffee, full of flavour & intense aromas" at bounding box center [94, 248] width 173 height 8
click at [9, 254] on icon at bounding box center [4, 258] width 9 height 9
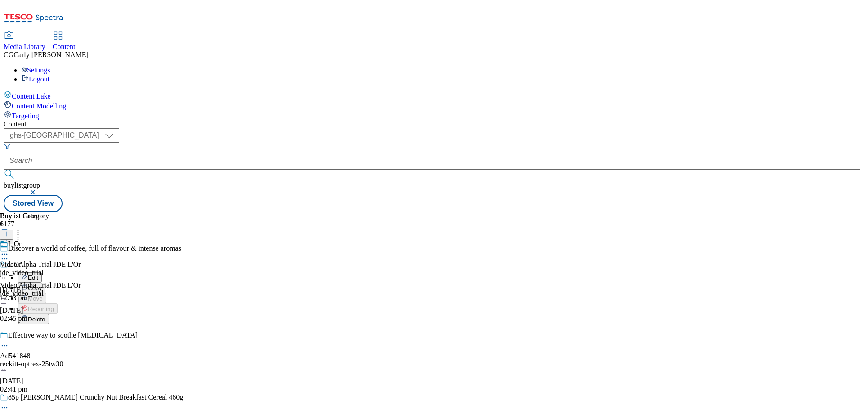
click at [42, 272] on button "Edit" at bounding box center [30, 277] width 24 height 10
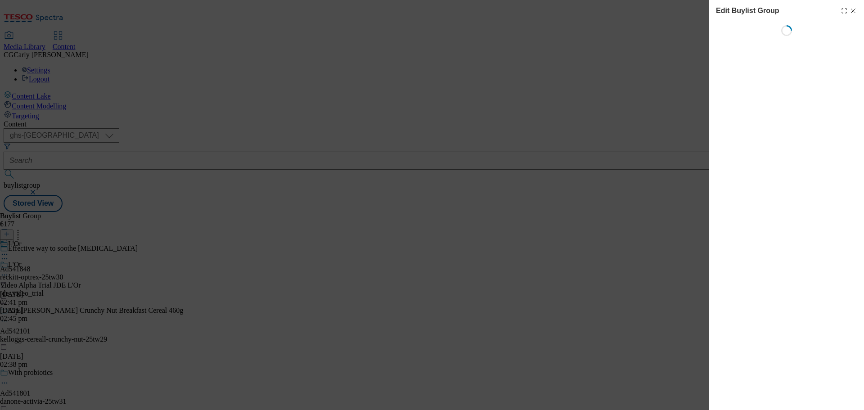
select select "default"
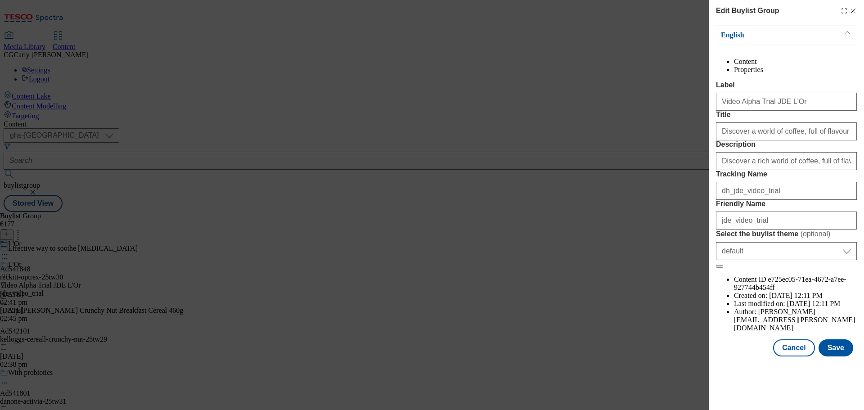
click at [855, 11] on icon "Modal" at bounding box center [853, 10] width 7 height 7
select select "default"
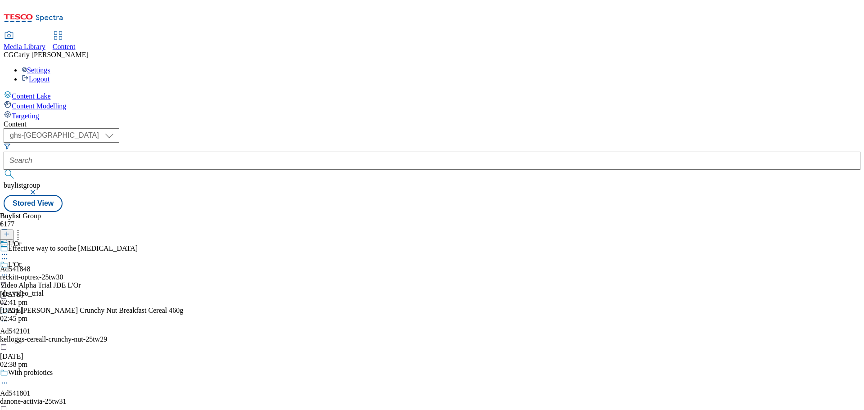
click at [76, 43] on span "Content" at bounding box center [64, 47] width 23 height 8
select select "ghs-uk"
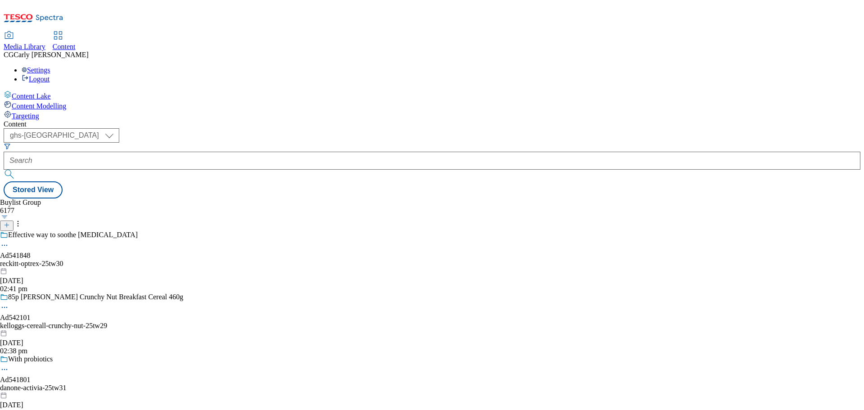
click at [10, 222] on icon at bounding box center [7, 225] width 6 height 6
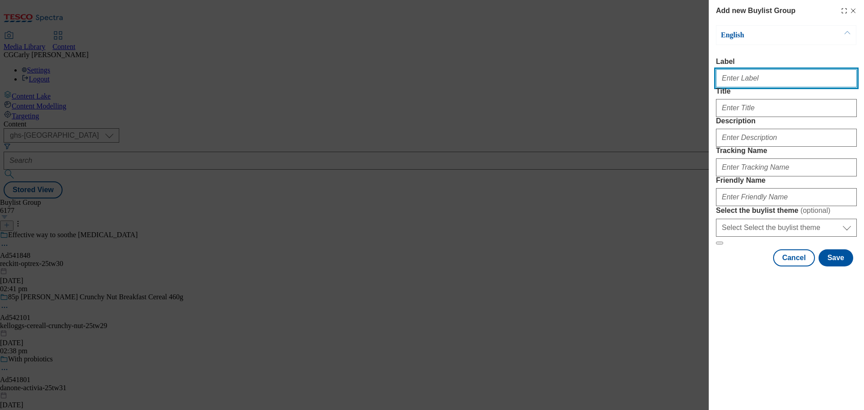
click at [752, 80] on input "Label" at bounding box center [786, 78] width 141 height 18
click at [763, 83] on input "Video Alpha Trial JDE L'Or" at bounding box center [786, 78] width 141 height 18
type input "Video Alpha Trial Tropicana"
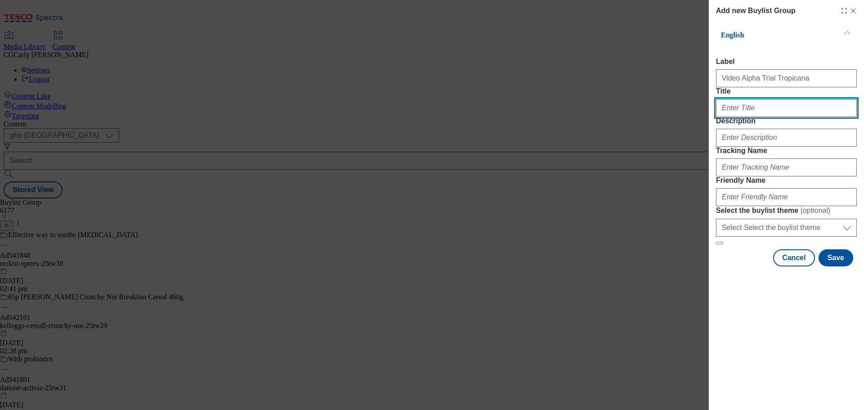
click at [726, 117] on input "Title" at bounding box center [786, 108] width 141 height 18
paste input "100% of your daily vitamin C"
type input "100% of your daily vitamin C"
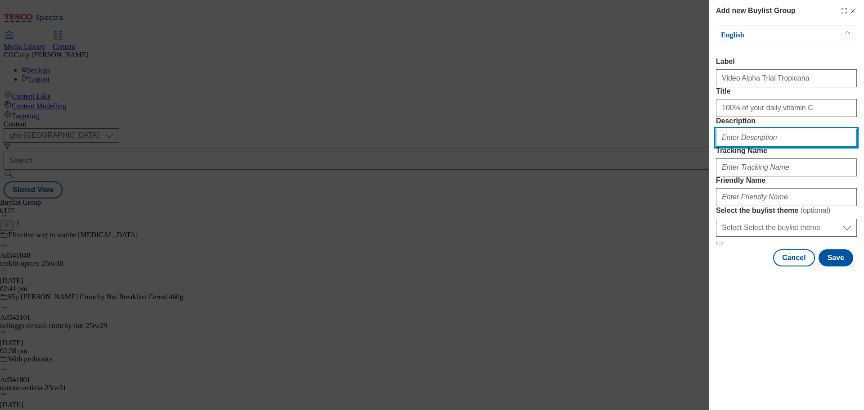
click at [730, 147] on input "Description" at bounding box center [786, 138] width 141 height 18
paste input "100% of your daily vitamin C"
type input "100% of your daily vitamin C"
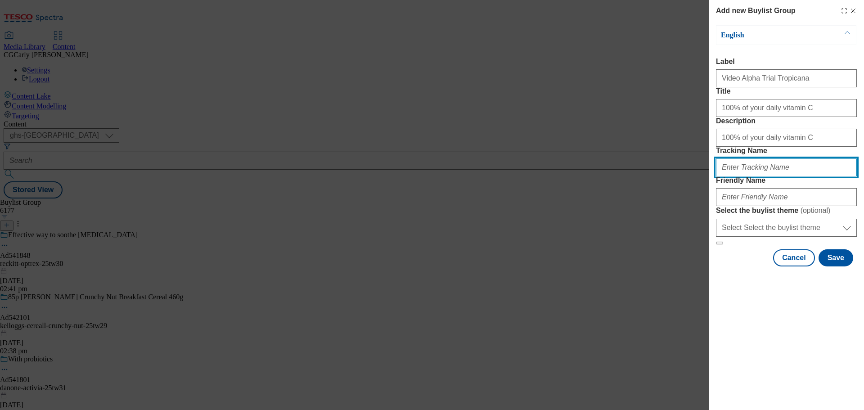
click at [733, 176] on input "Tracking Name" at bounding box center [786, 167] width 141 height 18
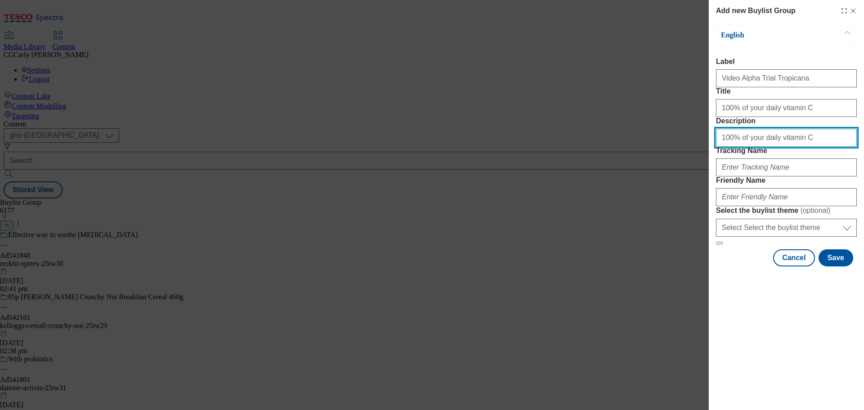
click at [740, 147] on input "100% of your daily vitamin C" at bounding box center [786, 138] width 141 height 18
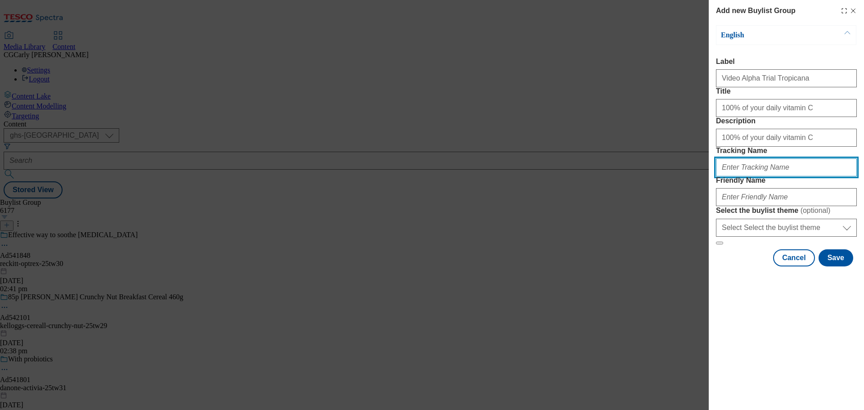
click at [737, 176] on input "Tracking Name" at bounding box center [786, 167] width 141 height 18
drag, startPoint x: 731, startPoint y: 215, endPoint x: 770, endPoint y: 217, distance: 39.2
click at [770, 176] on input "dh-nestle-cheerios-video-trial" at bounding box center [786, 167] width 141 height 18
type input "dh-tropicana-video-trial"
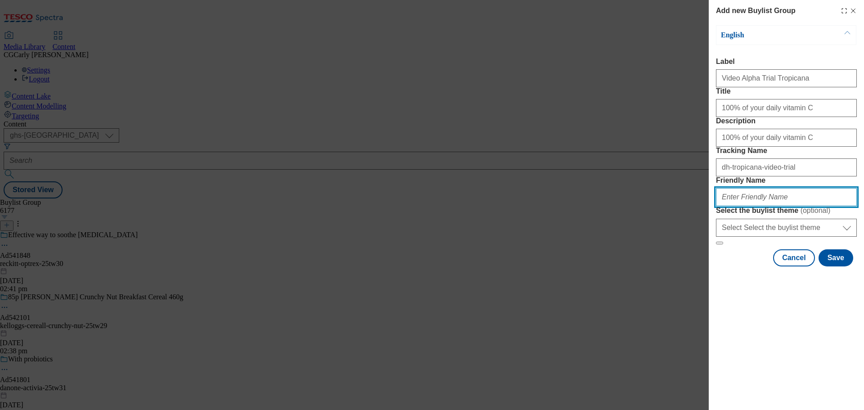
click at [734, 206] on input "Friendly Name" at bounding box center [786, 197] width 141 height 18
click at [759, 206] on input "Friendly Name" at bounding box center [786, 197] width 141 height 18
type input "tropican_video-trial"
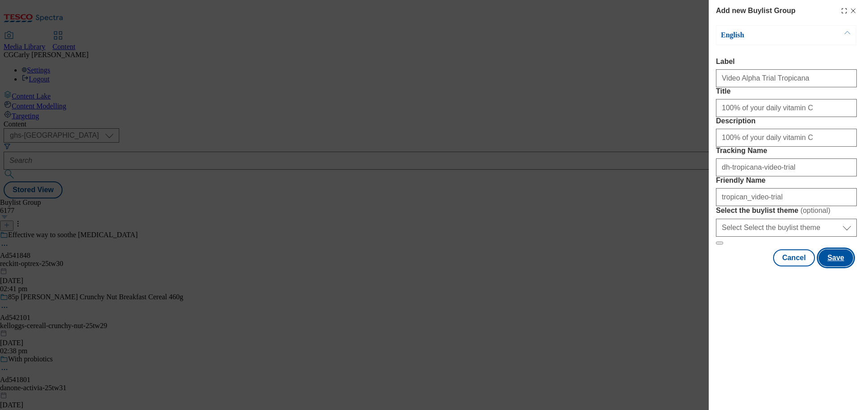
click at [841, 266] on button "Save" at bounding box center [836, 257] width 35 height 17
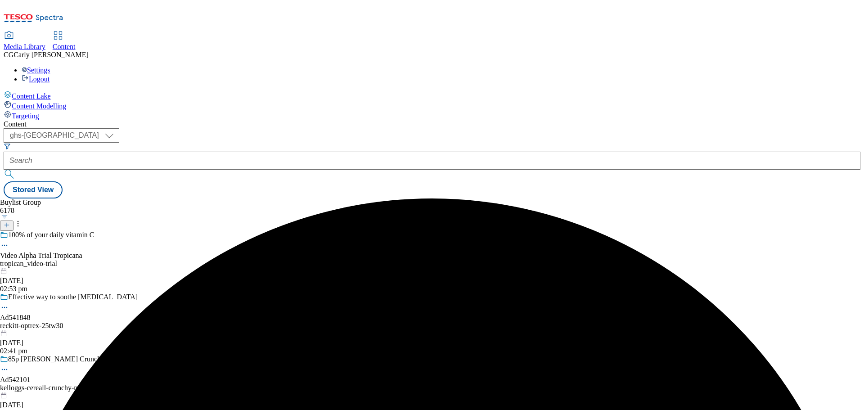
click at [9, 241] on icon at bounding box center [4, 245] width 9 height 9
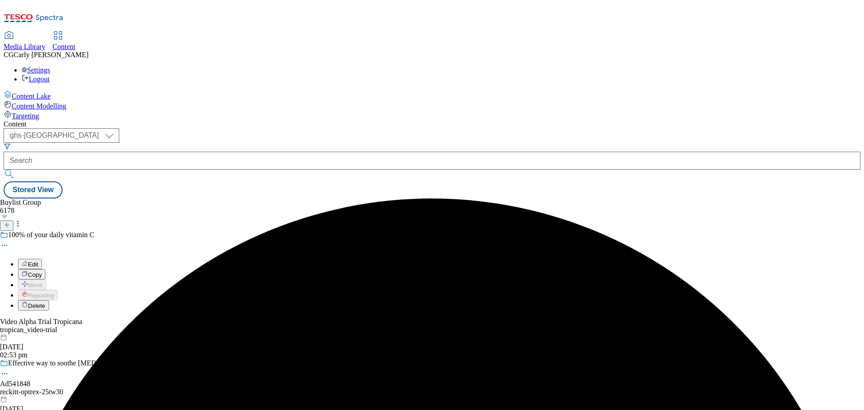
click at [42, 259] on button "Edit" at bounding box center [30, 264] width 24 height 10
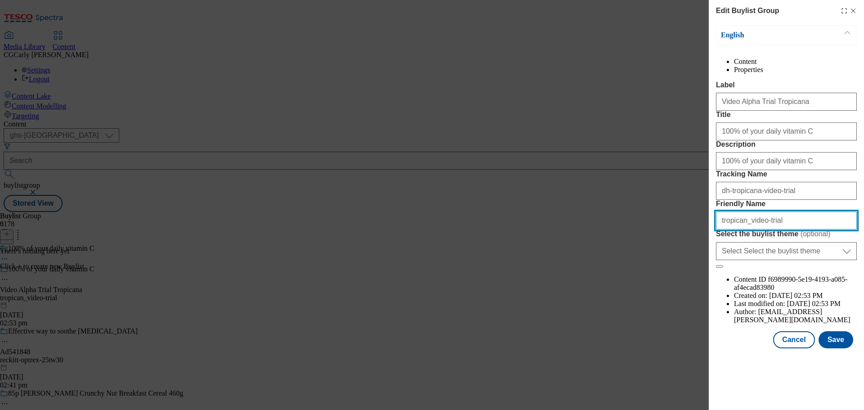
click at [742, 230] on input "tropican_video-trial" at bounding box center [786, 221] width 141 height 18
type input "tropicana_video-trial"
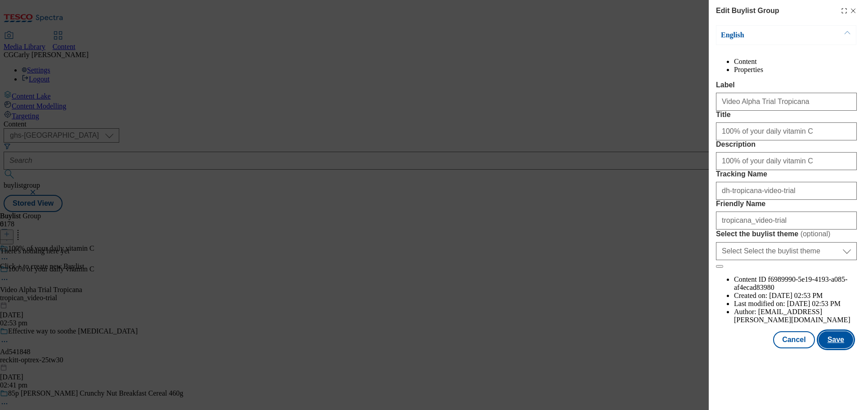
click at [835, 348] on button "Save" at bounding box center [836, 339] width 35 height 17
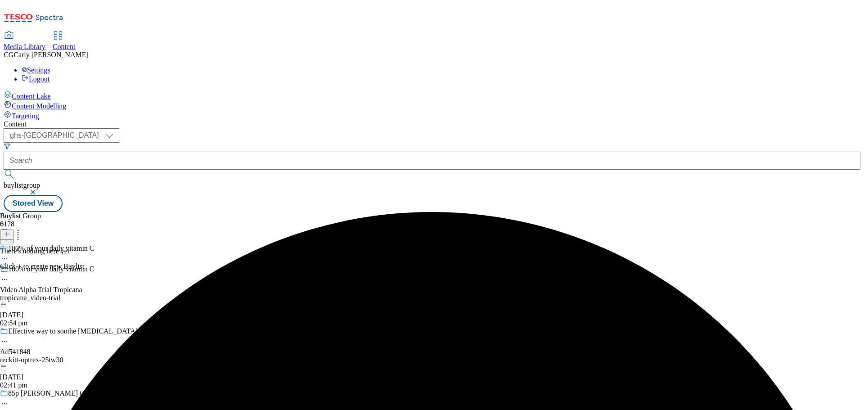
click at [10, 231] on icon at bounding box center [7, 234] width 6 height 6
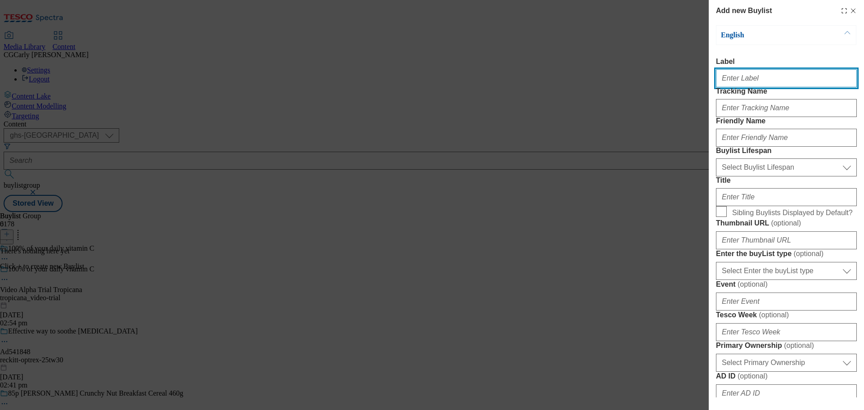
click at [745, 80] on input "Label" at bounding box center [786, 78] width 141 height 18
type input "Video Alpha Trial Tropicana"
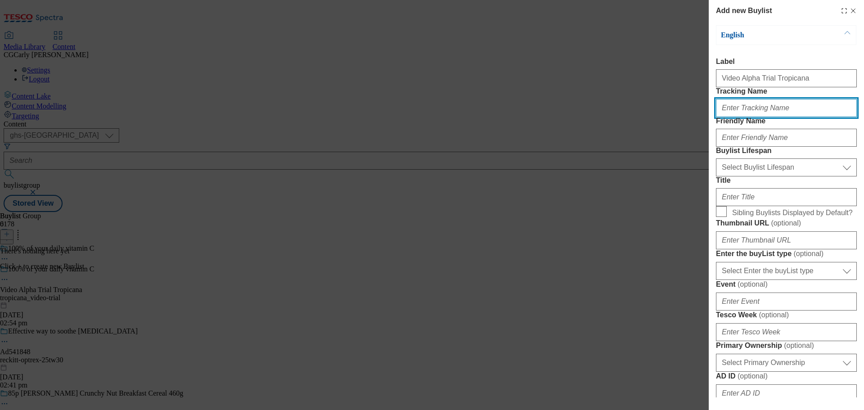
click at [756, 117] on input "Tracking Name" at bounding box center [786, 108] width 141 height 18
type input "dh_tropicana_video_trial"
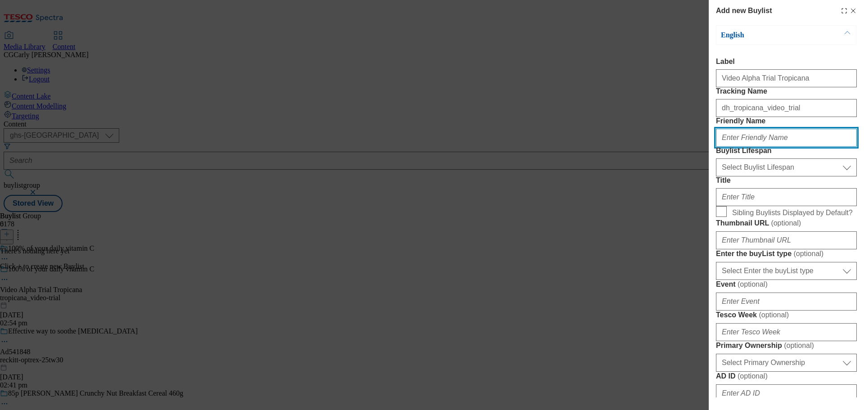
click at [727, 147] on input "Friendly Name" at bounding box center [786, 138] width 141 height 18
drag, startPoint x: 760, startPoint y: 169, endPoint x: 770, endPoint y: 181, distance: 15.3
click at [761, 147] on input "tropican_video-trial" at bounding box center [786, 138] width 141 height 18
drag, startPoint x: 743, startPoint y: 171, endPoint x: 740, endPoint y: 189, distance: 18.3
click at [743, 147] on input "tropican_video_trial" at bounding box center [786, 138] width 141 height 18
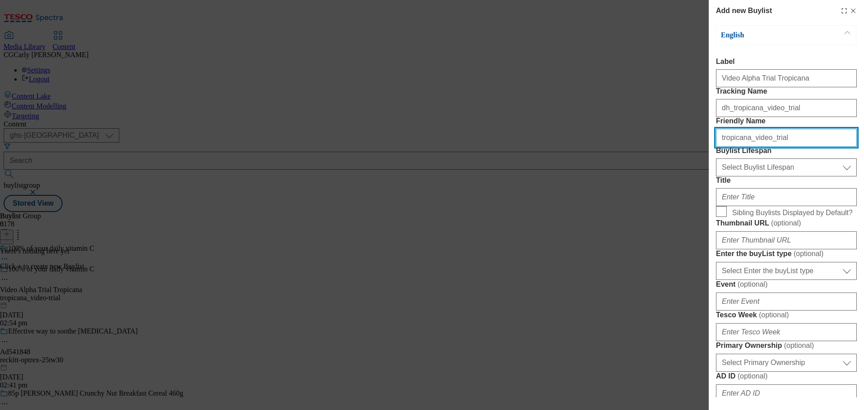
type input "tropicana_video_trial"
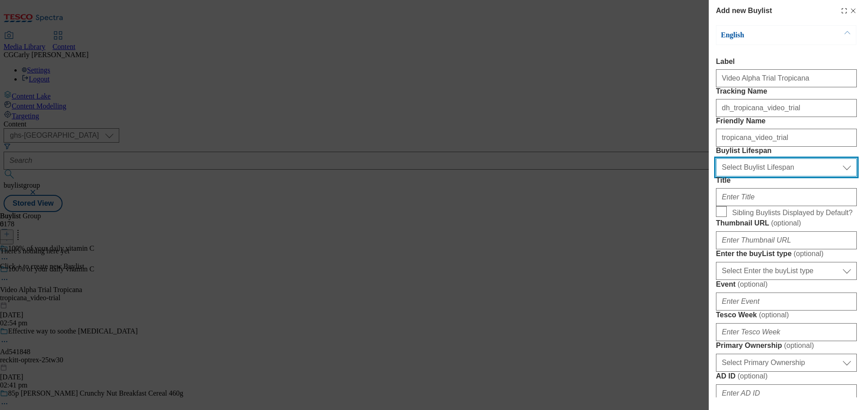
click at [740, 176] on select "Select Buylist Lifespan evergreen seasonal tactical" at bounding box center [786, 167] width 141 height 18
select select "tactical"
click at [716, 176] on select "Select Buylist Lifespan evergreen seasonal tactical" at bounding box center [786, 167] width 141 height 18
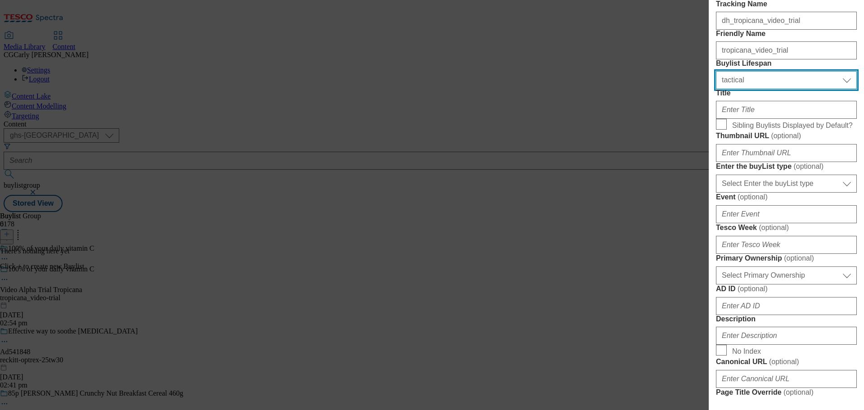
scroll to position [90, 0]
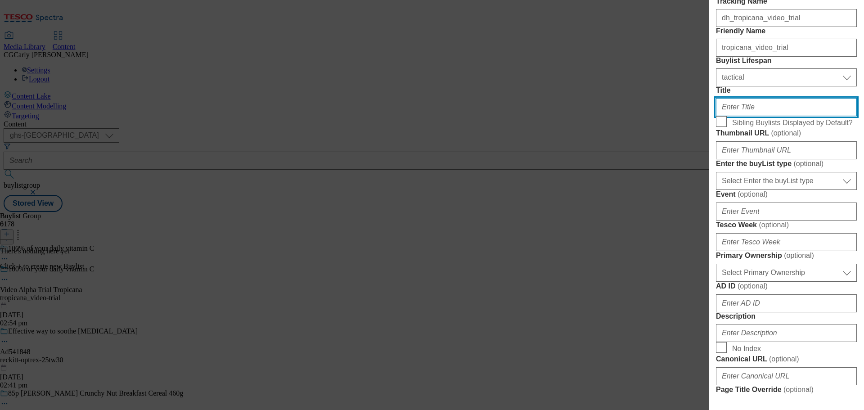
click at [763, 116] on input "Title" at bounding box center [786, 107] width 141 height 18
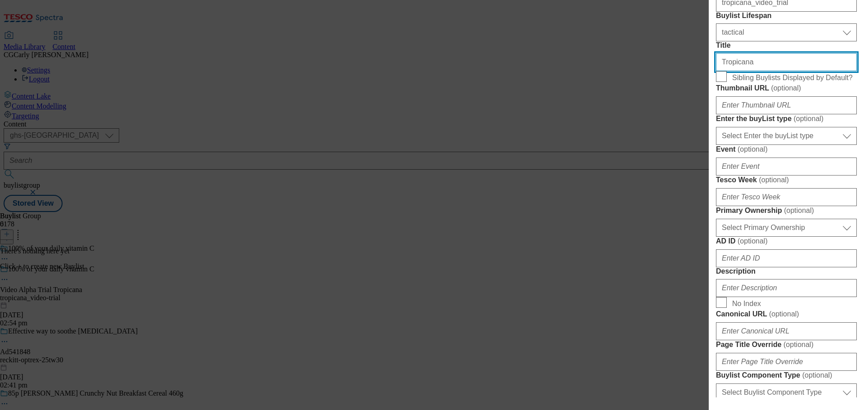
type input "Tropicana"
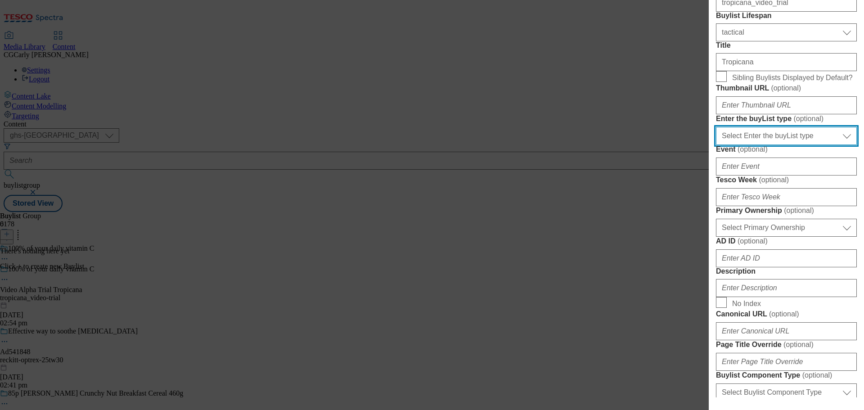
click at [758, 145] on select "Select Enter the buyList type event supplier funded long term >4 weeks supplier…" at bounding box center [786, 136] width 141 height 18
select select "supplier funded long term >4 weeks"
click at [716, 145] on select "Select Enter the buyList type event supplier funded long term >4 weeks supplier…" at bounding box center [786, 136] width 141 height 18
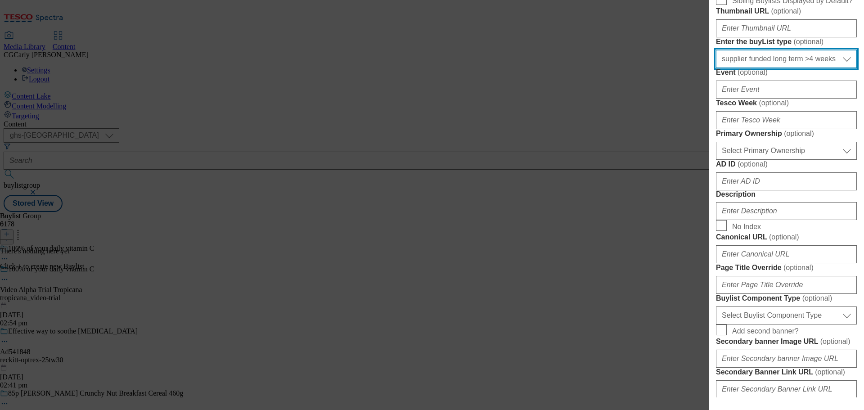
scroll to position [225, 0]
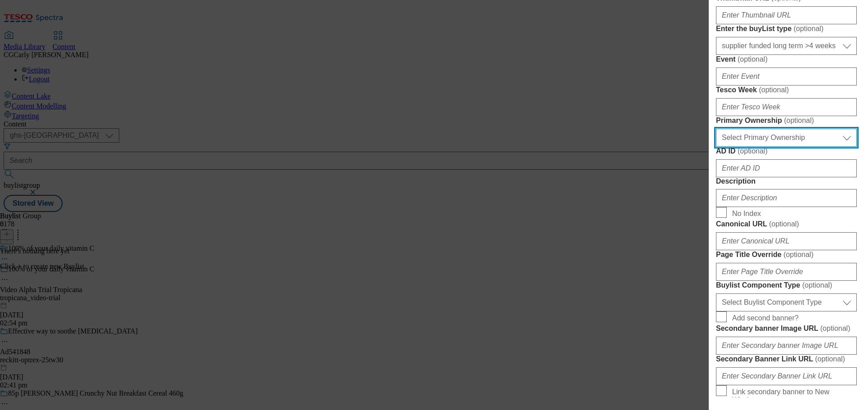
click at [756, 147] on select "Select Primary Ownership tesco dunnhumby" at bounding box center [786, 138] width 141 height 18
select select "dunnhumby"
click at [716, 147] on select "Select Primary Ownership tesco dunnhumby" at bounding box center [786, 138] width 141 height 18
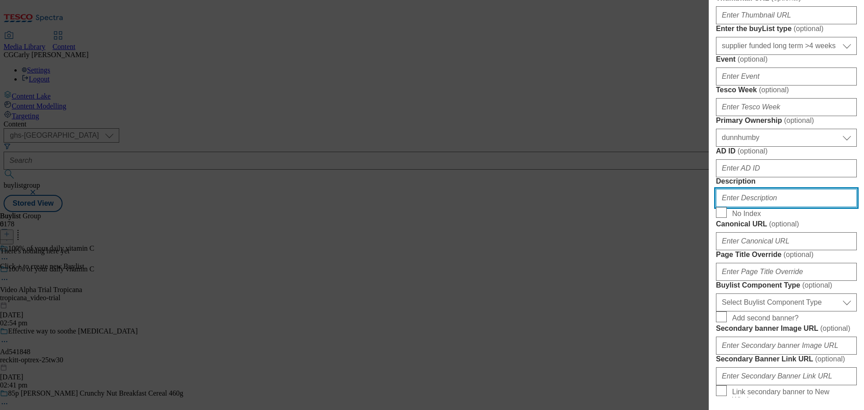
click at [744, 207] on input "Description" at bounding box center [786, 198] width 141 height 18
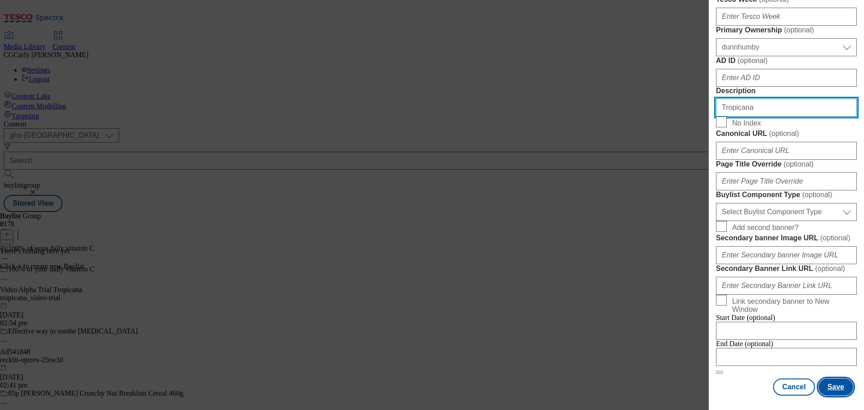
scroll to position [642, 0]
type input "Tropicana"
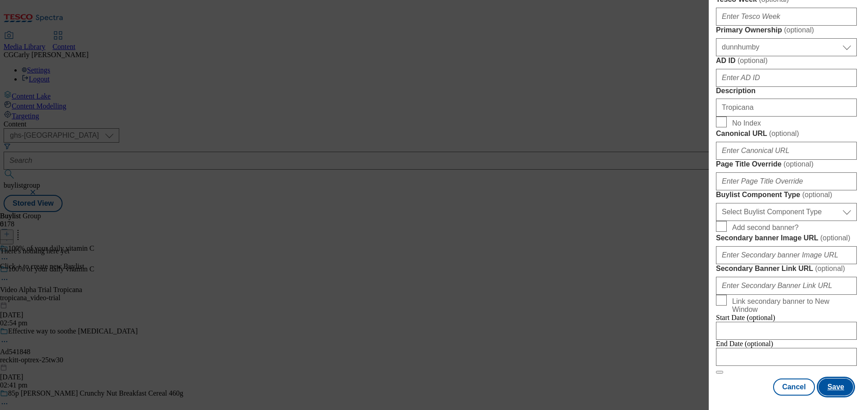
click at [823, 384] on button "Save" at bounding box center [836, 387] width 35 height 17
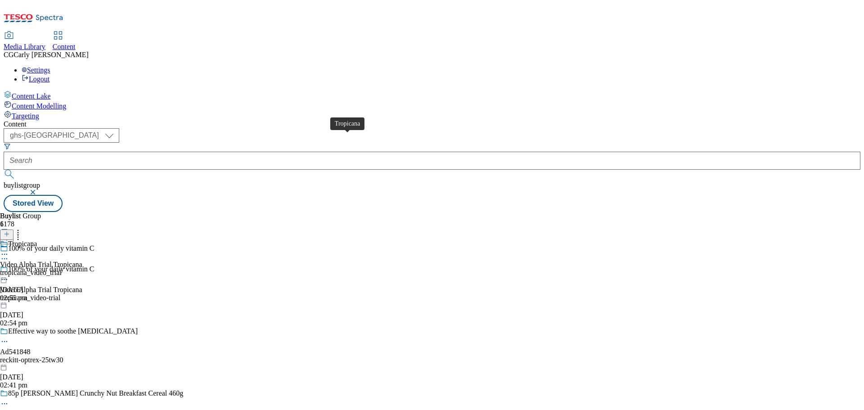
click at [37, 240] on div "Tropicana" at bounding box center [22, 244] width 29 height 8
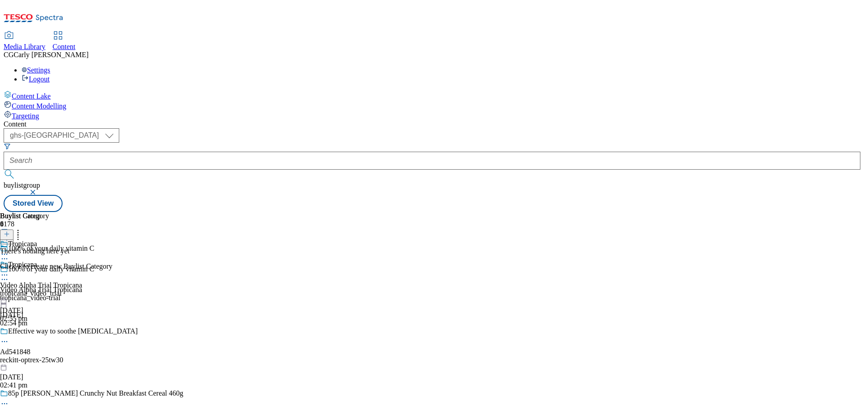
click at [10, 231] on icon at bounding box center [7, 234] width 6 height 6
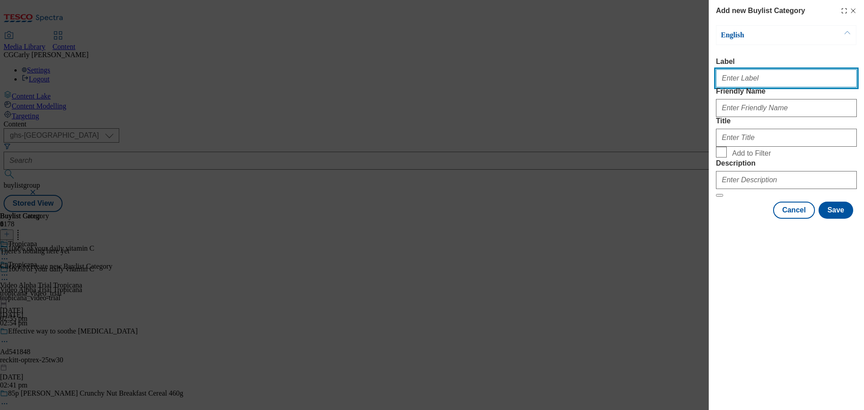
click at [736, 83] on input "Label" at bounding box center [786, 78] width 141 height 18
type input "c"
type input "Video Alpha Trial Tropicana"
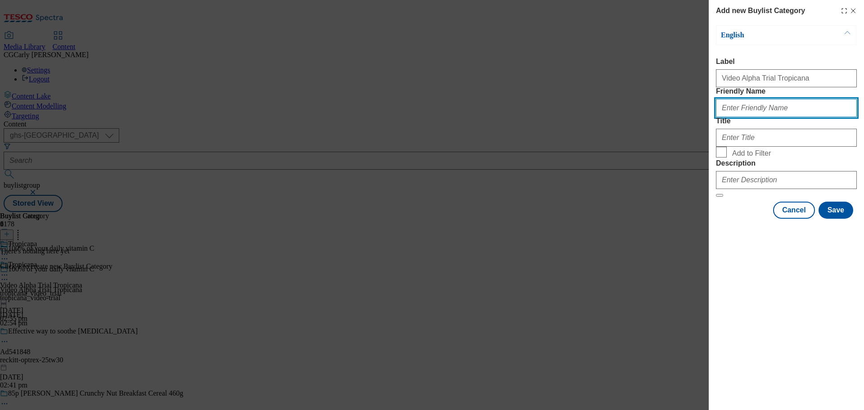
click at [749, 117] on input "Friendly Name" at bounding box center [786, 108] width 141 height 18
type input "tropicana_video-trial"
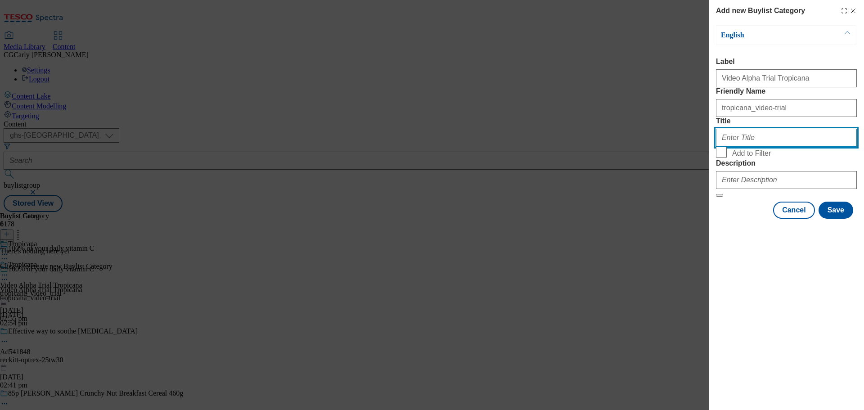
click at [764, 147] on input "Title" at bounding box center [786, 138] width 141 height 18
type input "Tropicana"
click at [754, 197] on form "Label Video Alpha Trial Tropicana Friendly Name tropicana_video-trial Title Tro…" at bounding box center [786, 128] width 141 height 140
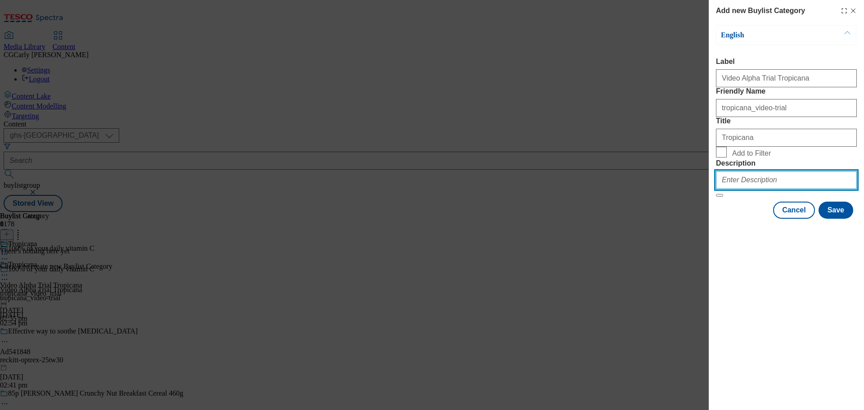
click at [750, 189] on input "Description" at bounding box center [786, 180] width 141 height 18
type input "Tropicana"
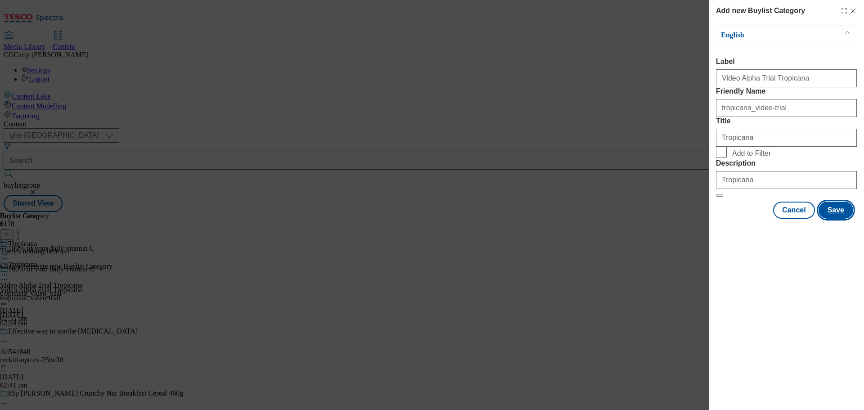
click at [838, 219] on button "Save" at bounding box center [836, 210] width 35 height 17
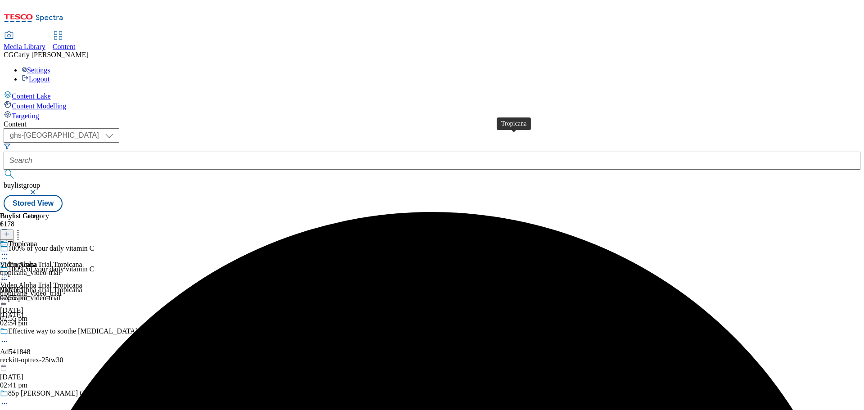
click at [37, 240] on div "Tropicana" at bounding box center [22, 244] width 29 height 8
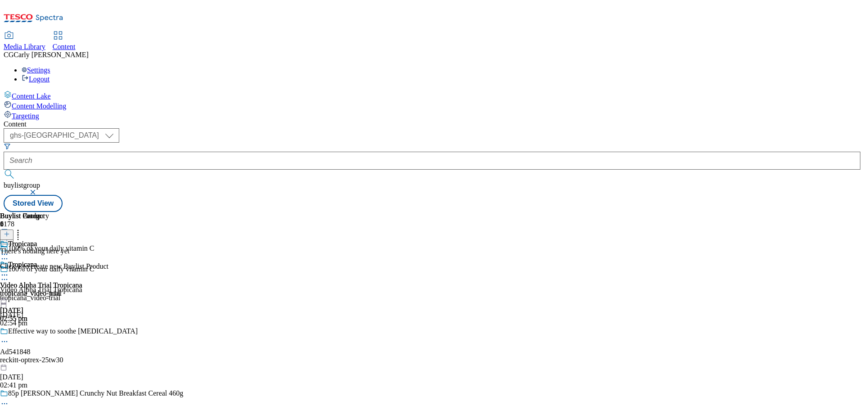
click at [7, 232] on line at bounding box center [7, 234] width 0 height 5
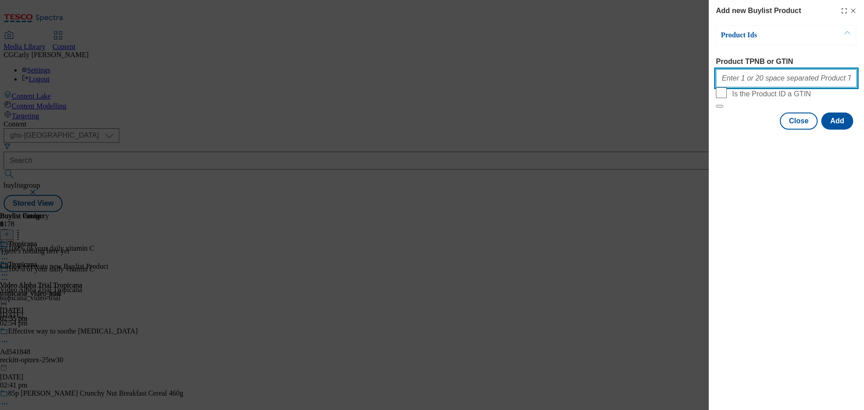
click at [742, 81] on input "Product TPNB or GTIN" at bounding box center [786, 78] width 141 height 18
paste input "96489283, 96538813, 96640259"
type input "96489283, 96538813, 96640259"
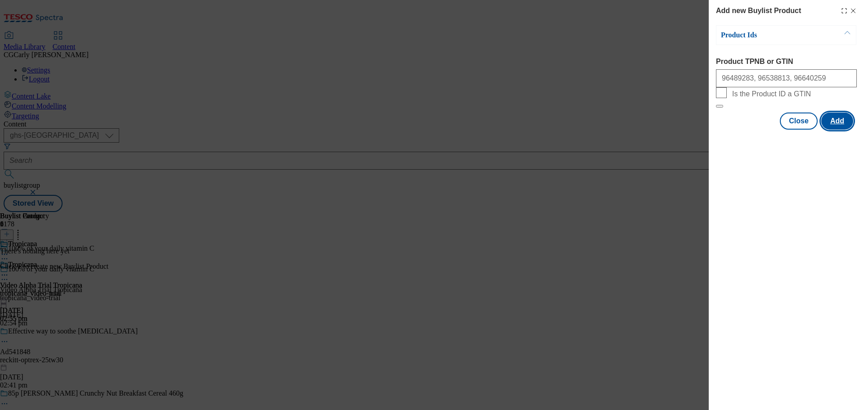
click at [845, 130] on button "Add" at bounding box center [838, 121] width 32 height 17
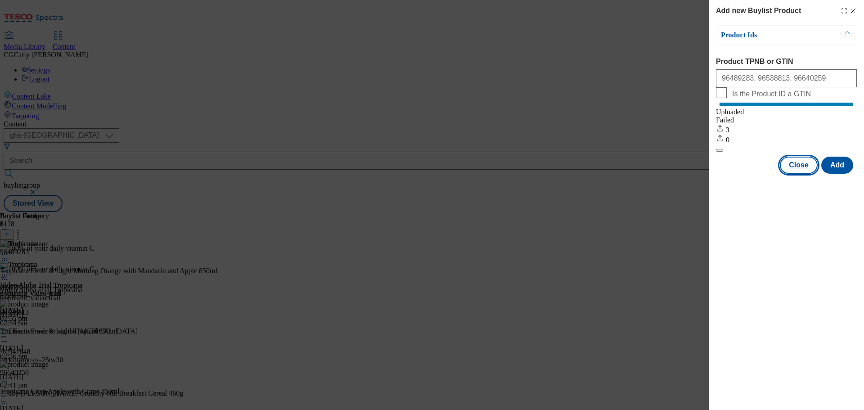
click at [803, 174] on button "Close" at bounding box center [799, 165] width 38 height 17
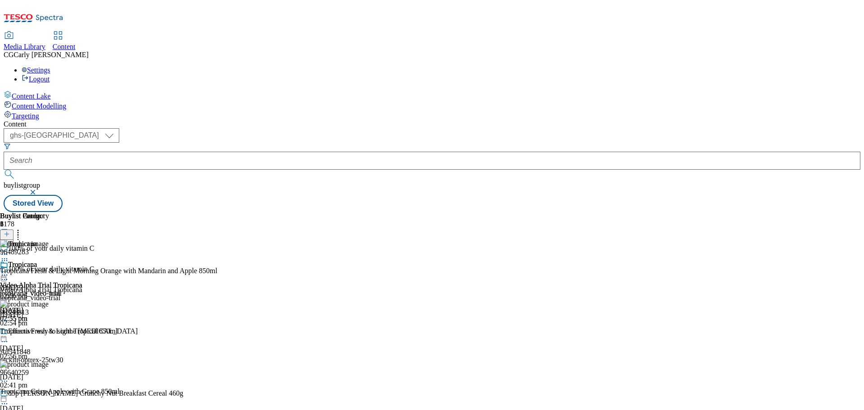
click at [9, 271] on icon at bounding box center [4, 275] width 9 height 9
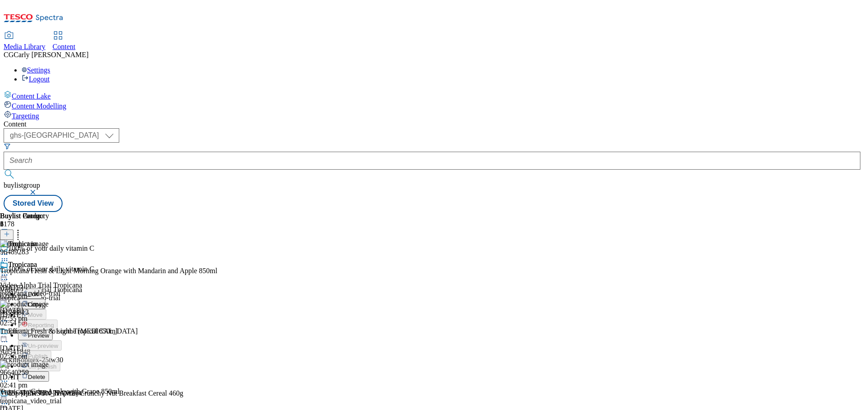
click at [49, 332] on span "Preview" at bounding box center [38, 335] width 21 height 7
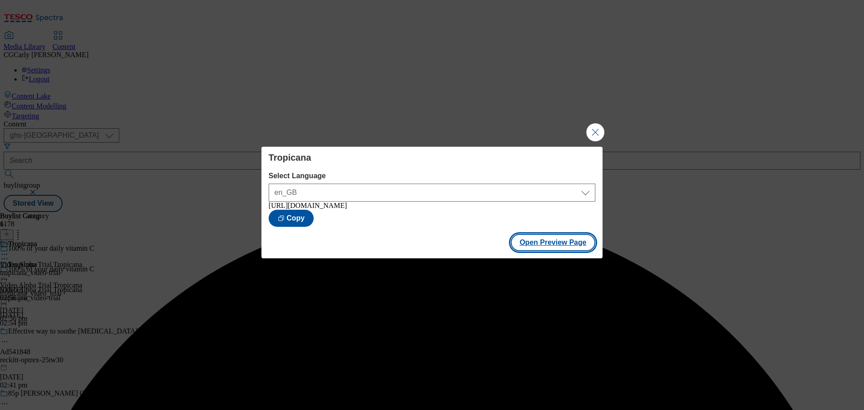
click at [549, 248] on button "Open Preview Page" at bounding box center [553, 242] width 85 height 17
click at [594, 131] on button "Close Modal" at bounding box center [596, 132] width 18 height 18
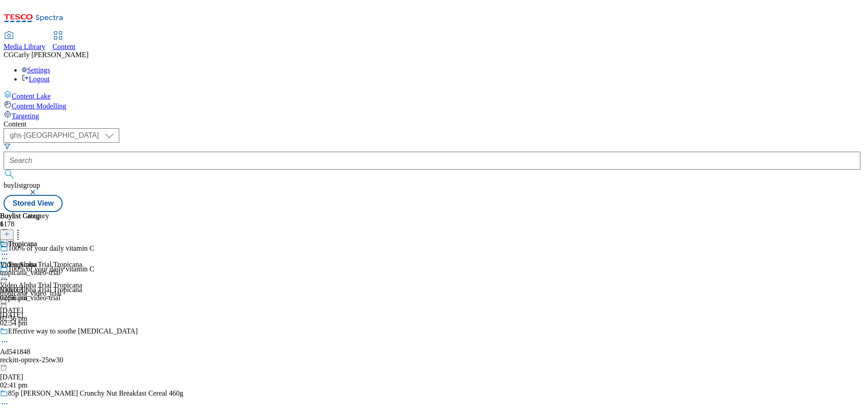
click at [9, 271] on icon at bounding box center [4, 275] width 9 height 9
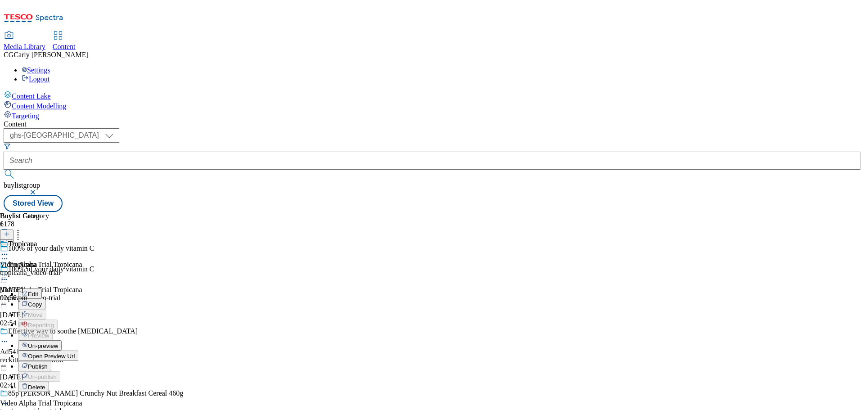
click at [38, 291] on span "Edit" at bounding box center [33, 294] width 10 height 7
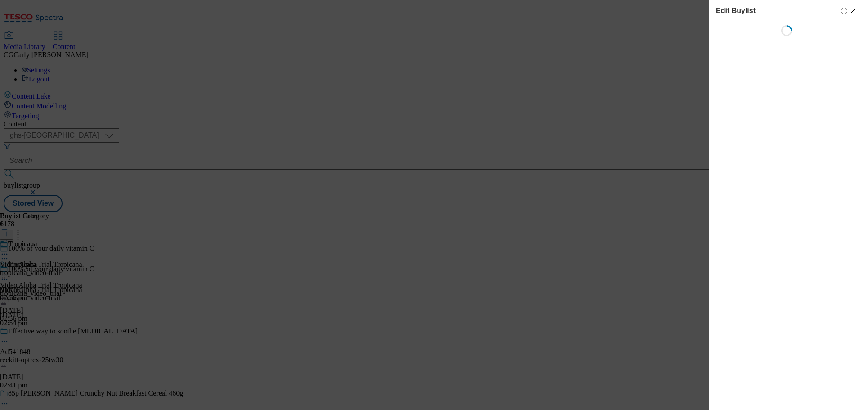
select select "tactical"
select select "supplier funded long term >4 weeks"
select select "dunnhumby"
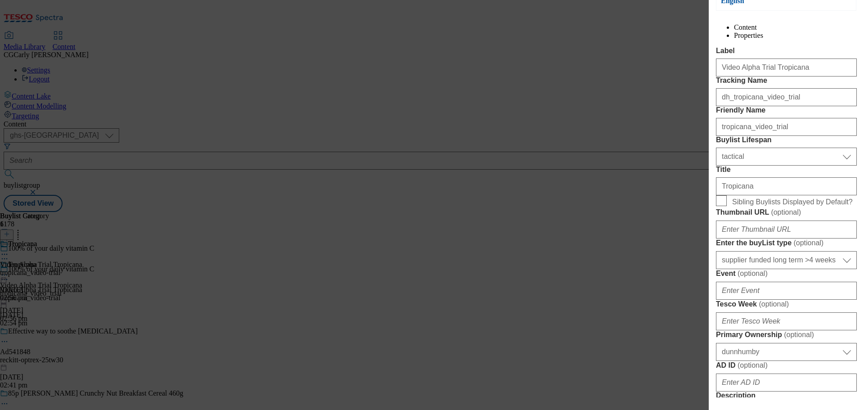
scroll to position [90, 0]
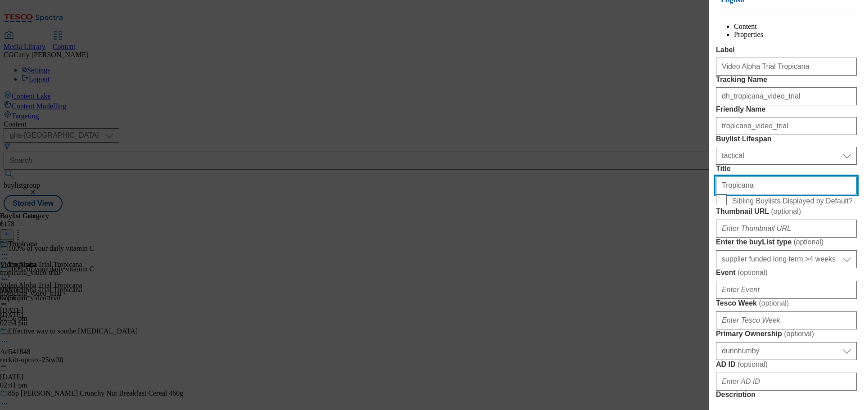
drag, startPoint x: 735, startPoint y: 266, endPoint x: 702, endPoint y: 266, distance: 32.4
click at [702, 266] on div "Edit Buylist Tags 1 tags selected buylist English Content Properties Label Vide…" at bounding box center [432, 205] width 864 height 410
paste input "A delicious blend of juice & water"
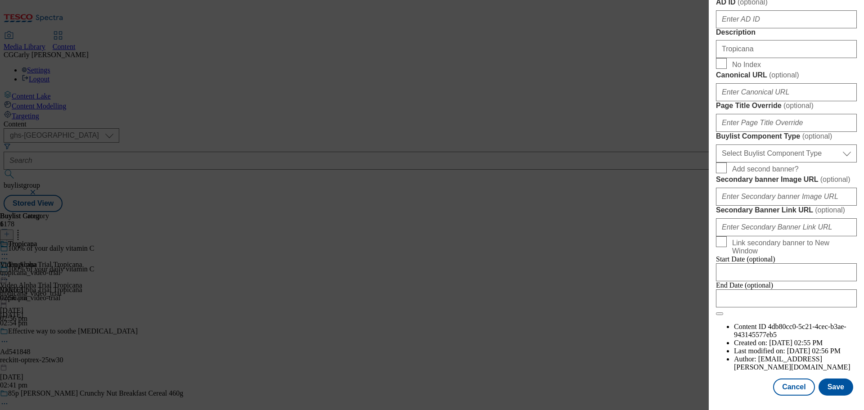
scroll to position [737, 0]
type input "A delicious blend of juice & water"
click at [829, 388] on button "Save" at bounding box center [836, 387] width 35 height 17
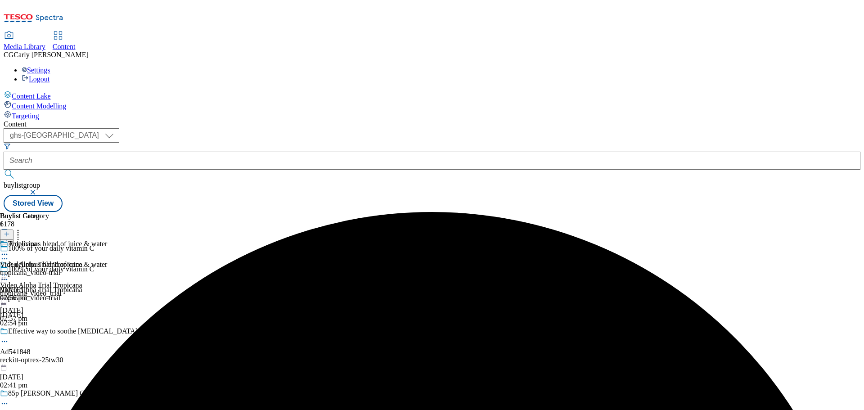
click at [9, 271] on icon at bounding box center [4, 275] width 9 height 9
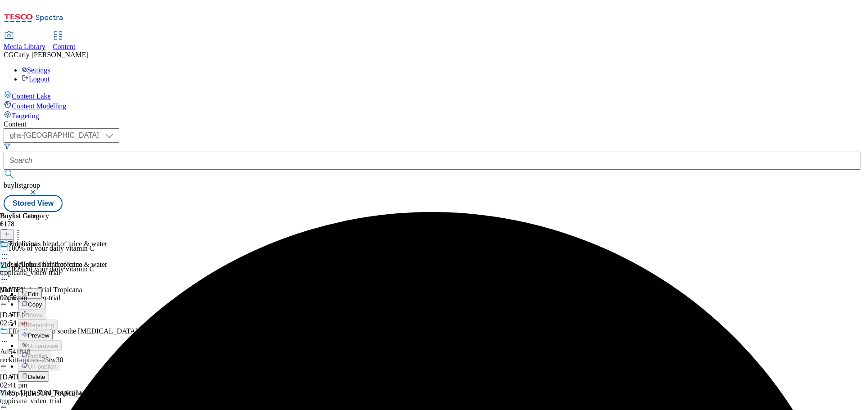
click at [49, 332] on span "Preview" at bounding box center [38, 335] width 21 height 7
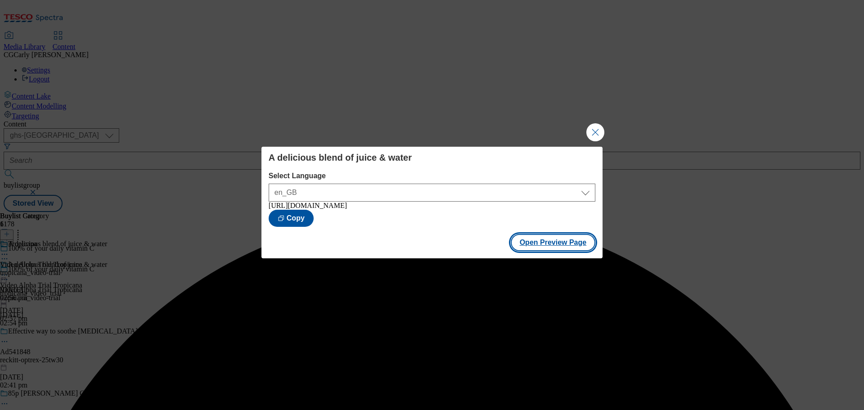
click at [530, 249] on button "Open Preview Page" at bounding box center [553, 242] width 85 height 17
click at [595, 125] on button "Close Modal" at bounding box center [596, 132] width 18 height 18
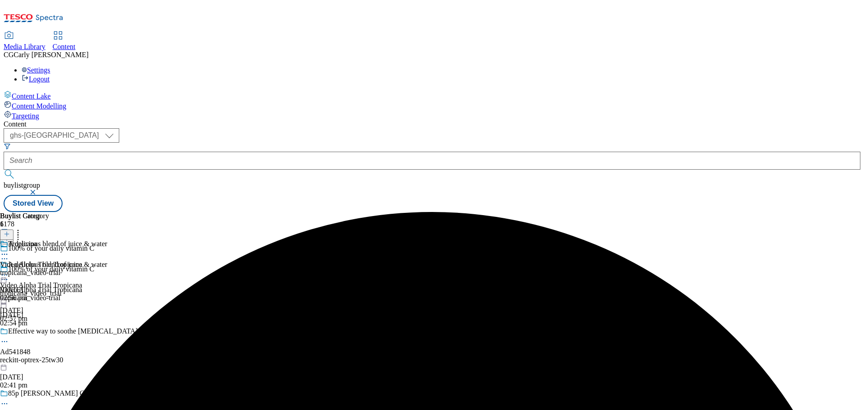
click at [107, 271] on div at bounding box center [53, 276] width 107 height 11
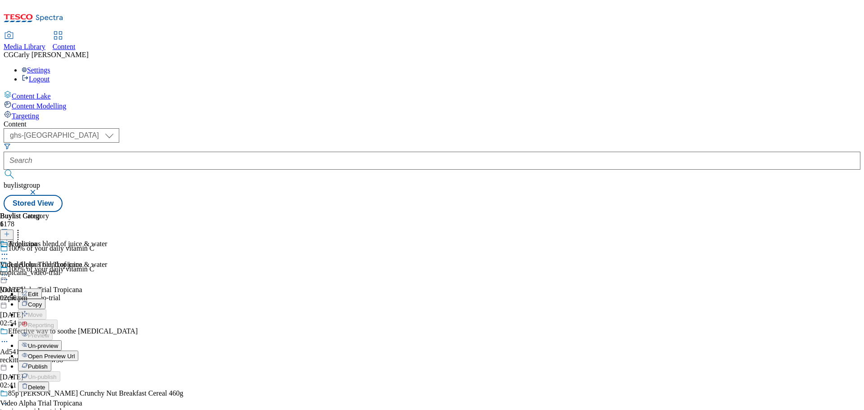
click at [48, 363] on span "Publish" at bounding box center [38, 366] width 20 height 7
